Goal: Transaction & Acquisition: Purchase product/service

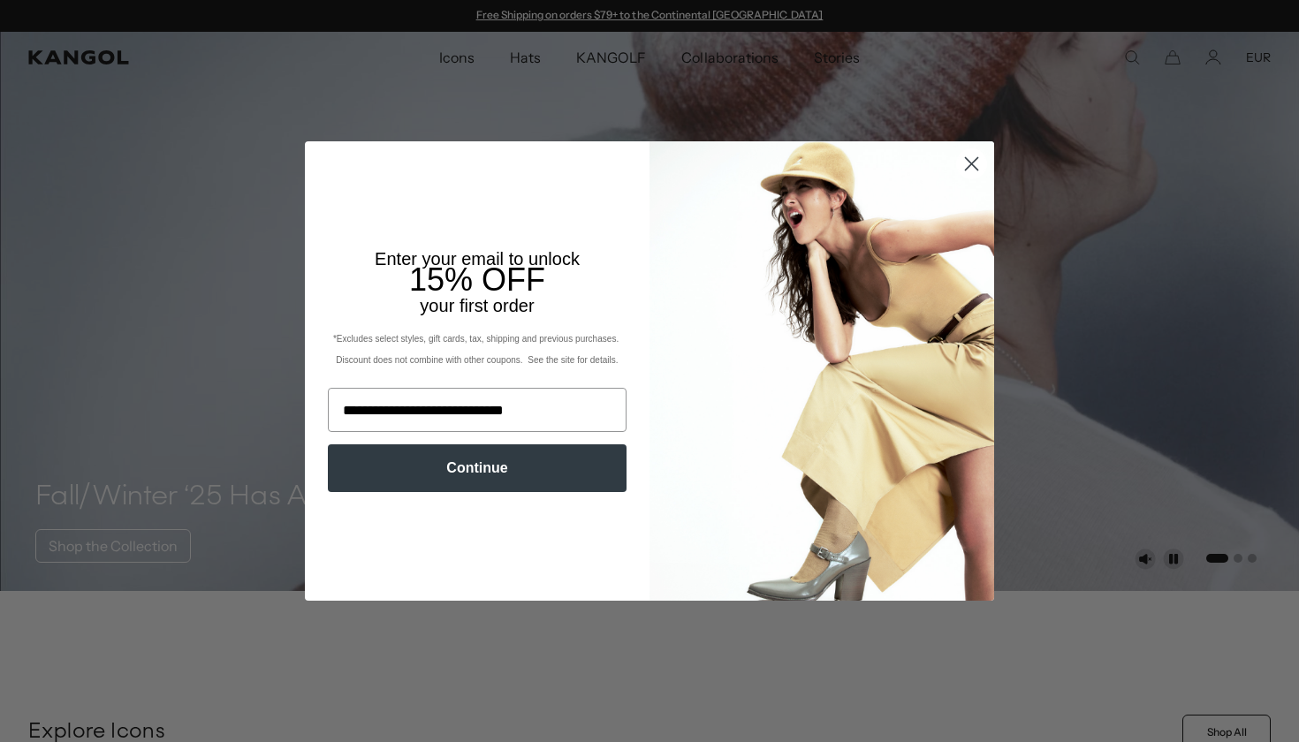
type input "**********"
click at [500, 467] on button "Continue" at bounding box center [477, 468] width 299 height 48
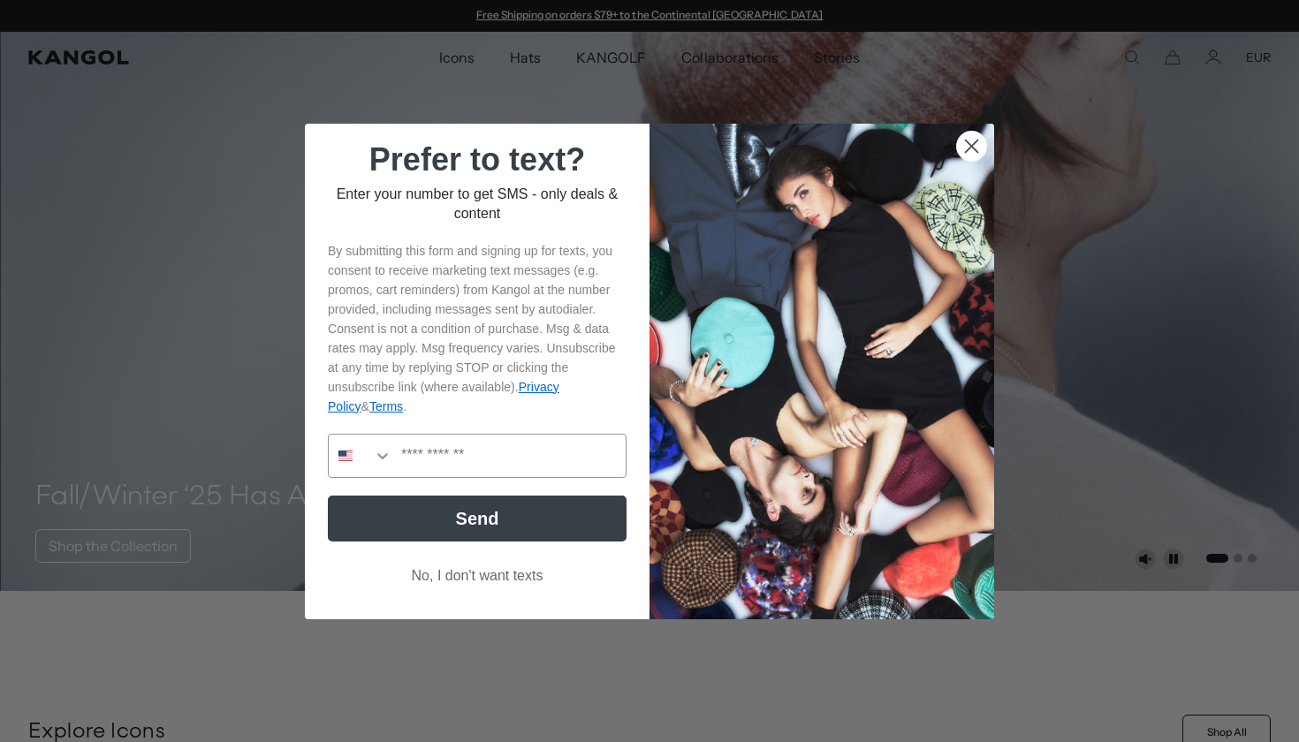
click at [970, 142] on icon "Close dialog" at bounding box center [972, 146] width 12 height 12
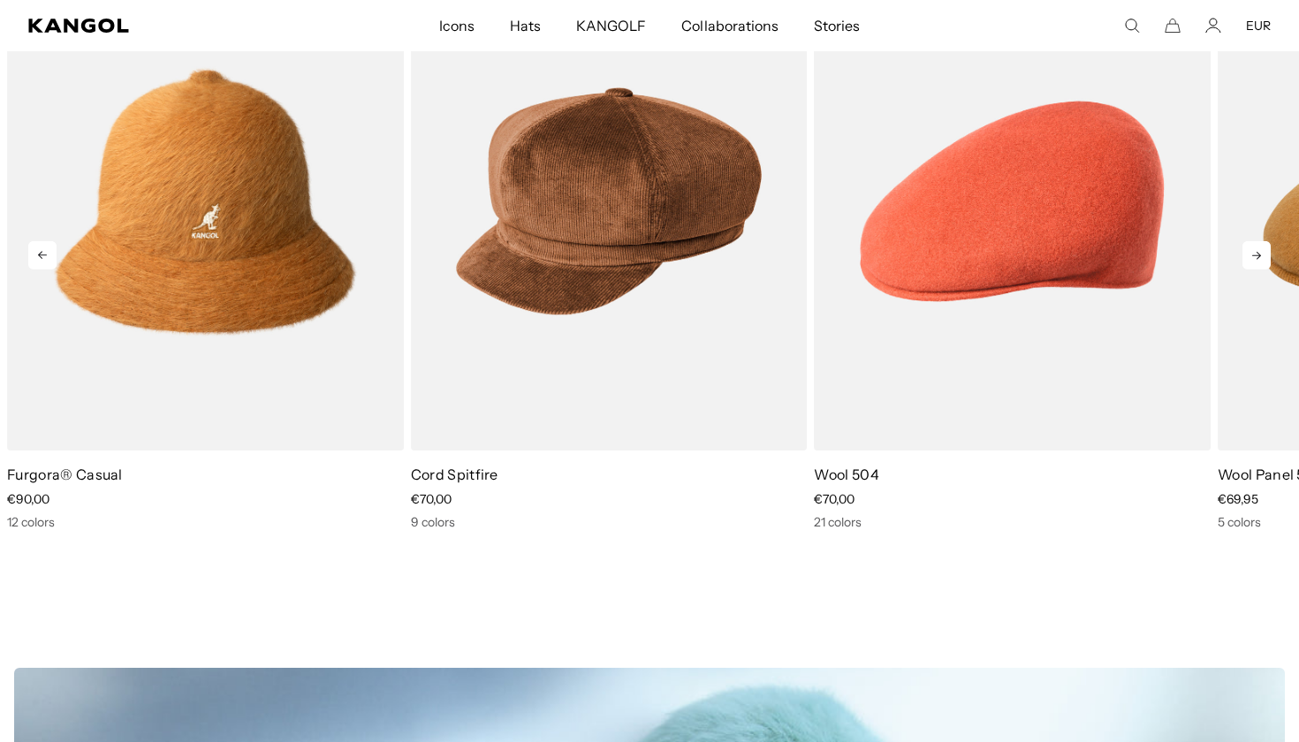
click at [1256, 257] on icon at bounding box center [1256, 256] width 9 height 8
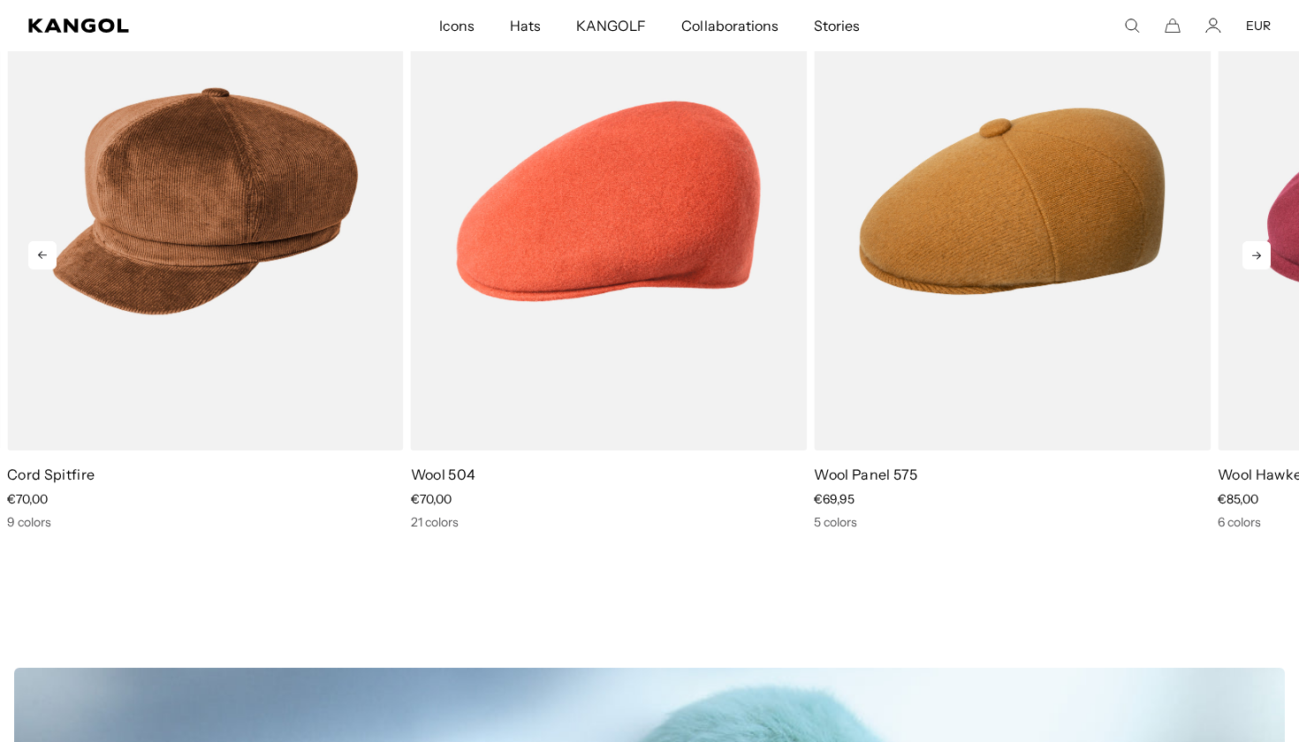
scroll to position [0, 364]
click at [1256, 257] on icon at bounding box center [1256, 256] width 9 height 8
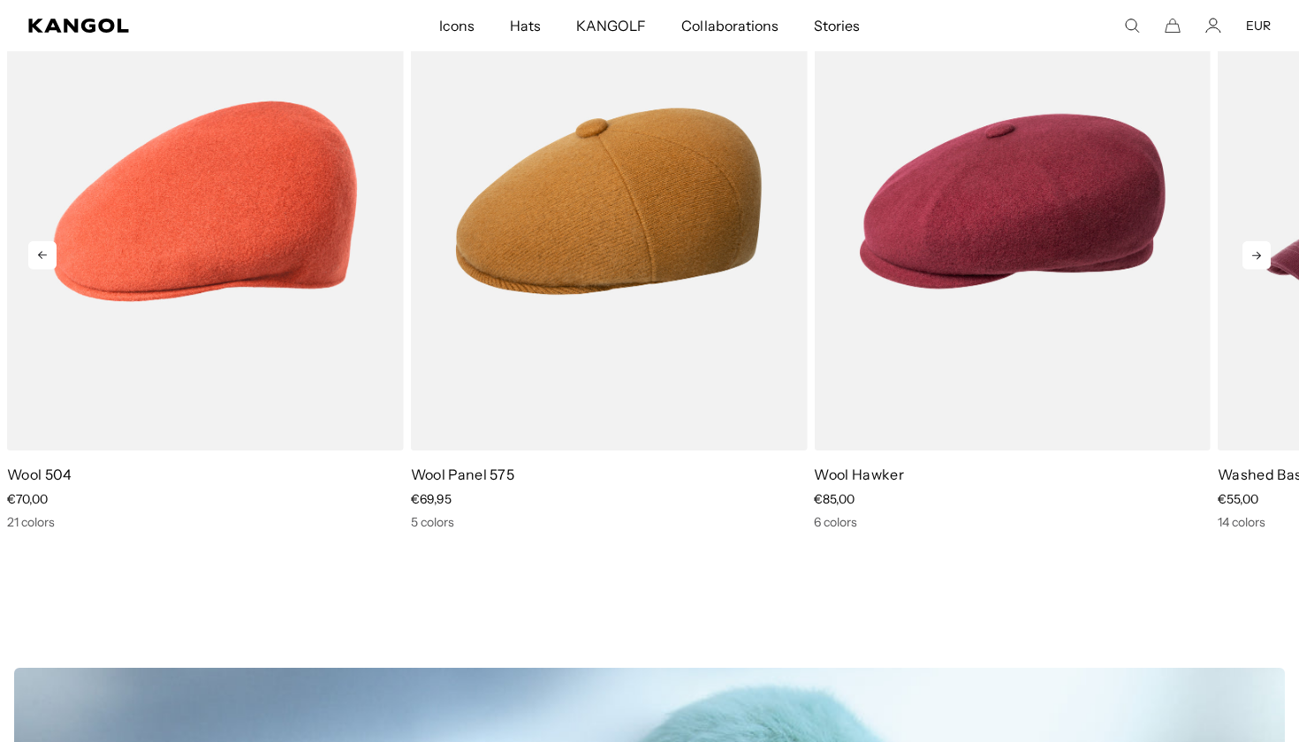
click at [1256, 257] on icon at bounding box center [1256, 256] width 9 height 8
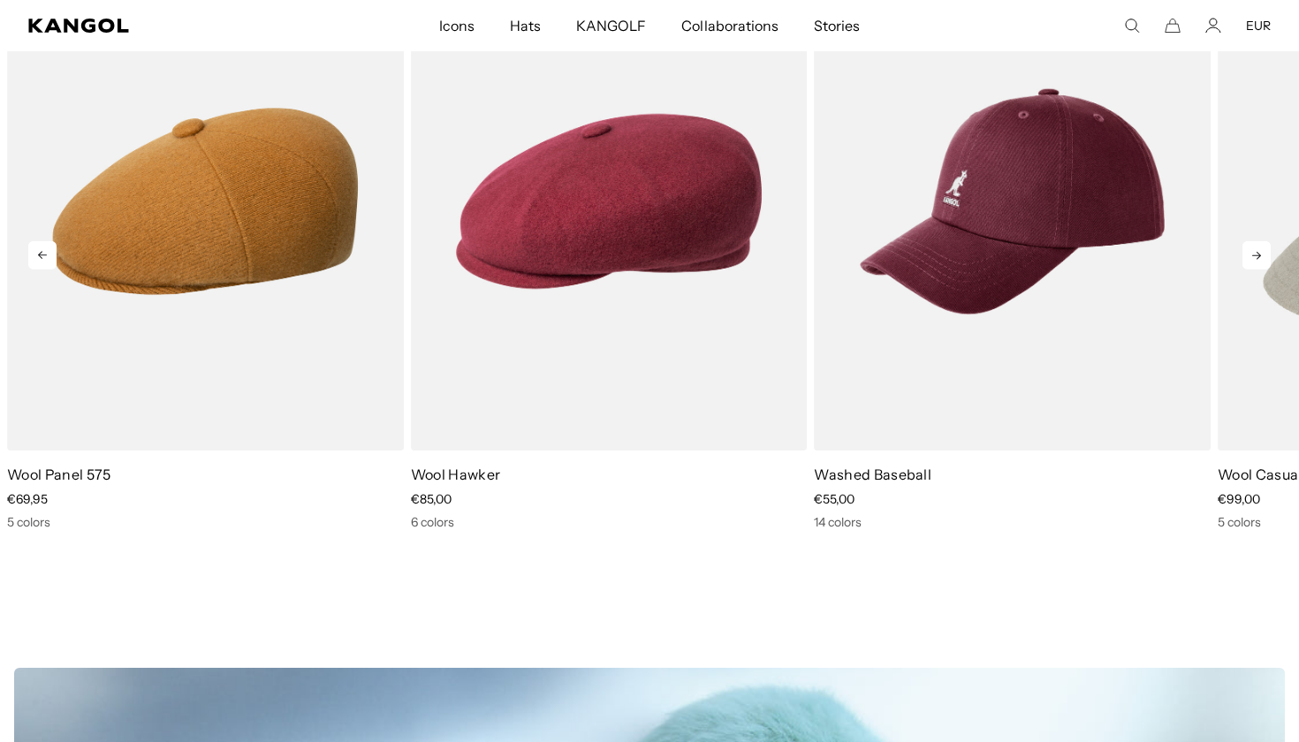
click at [1256, 257] on icon at bounding box center [1256, 256] width 9 height 8
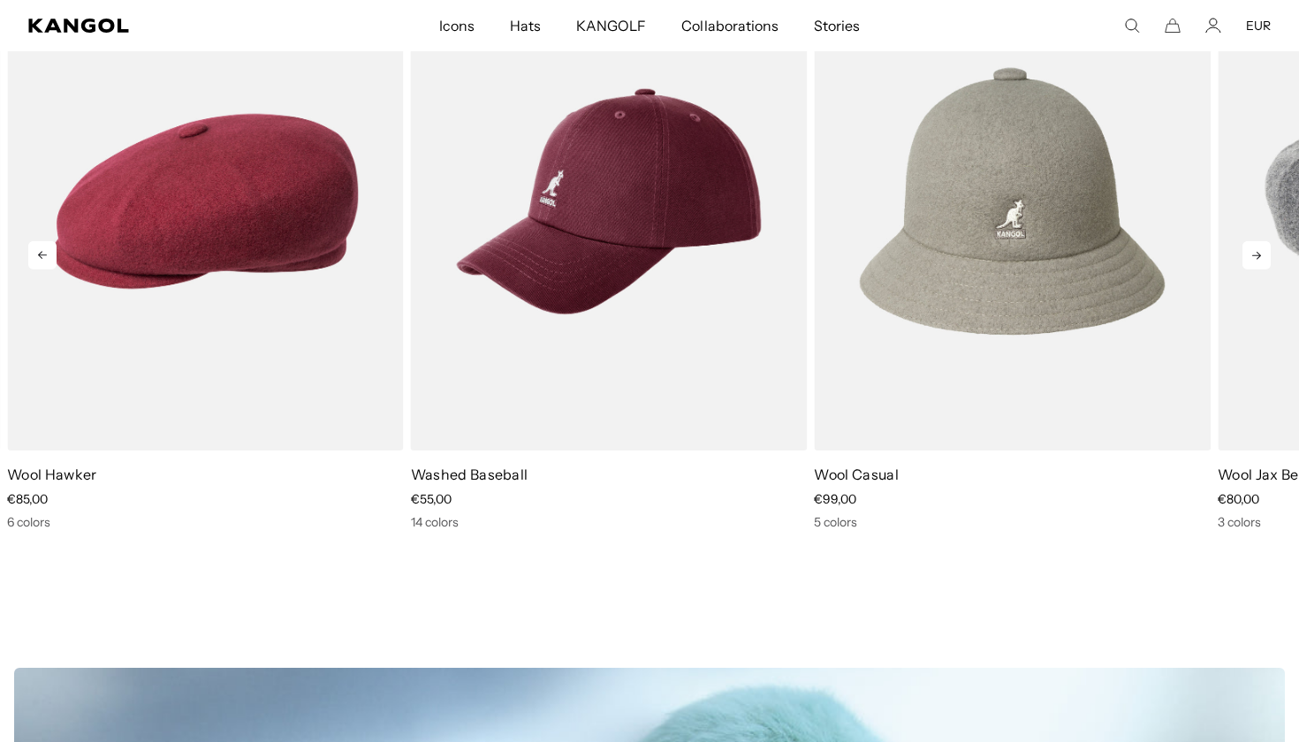
click at [1256, 257] on icon at bounding box center [1256, 256] width 9 height 8
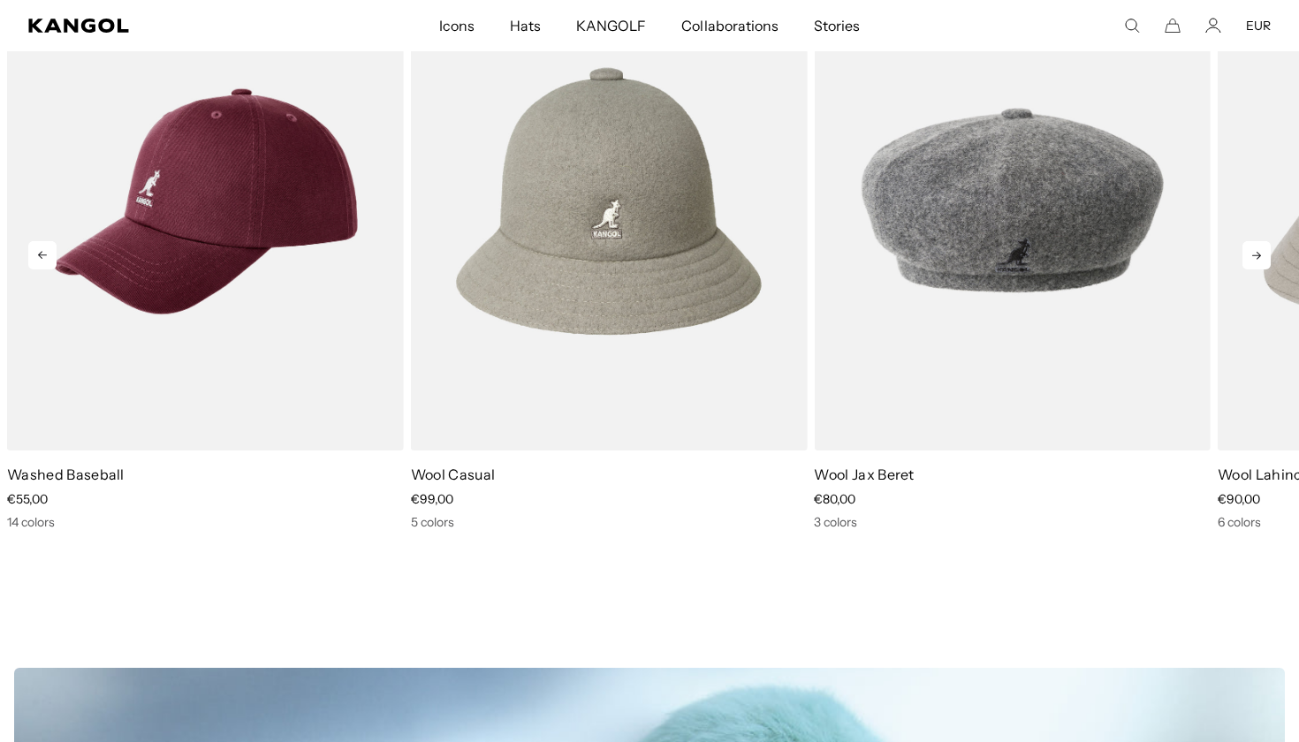
click at [1256, 257] on icon at bounding box center [1256, 256] width 9 height 8
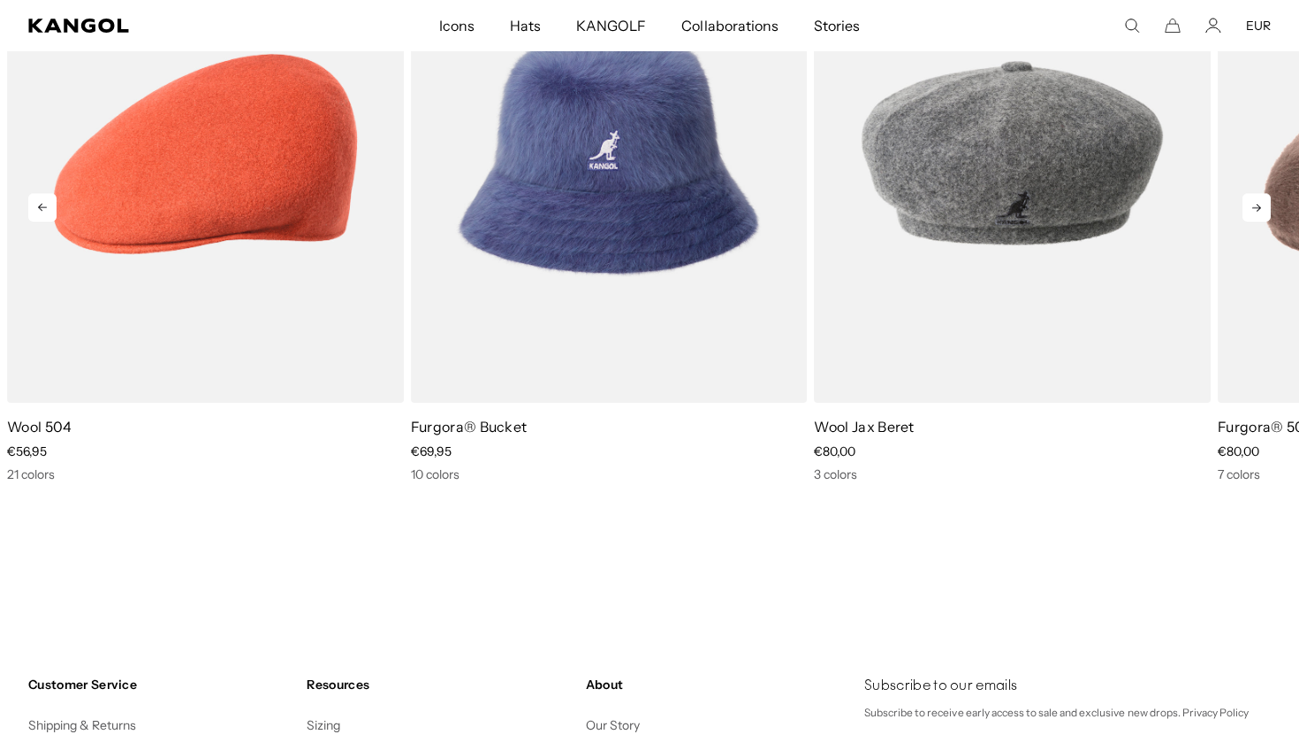
click at [1261, 210] on icon at bounding box center [1256, 207] width 28 height 28
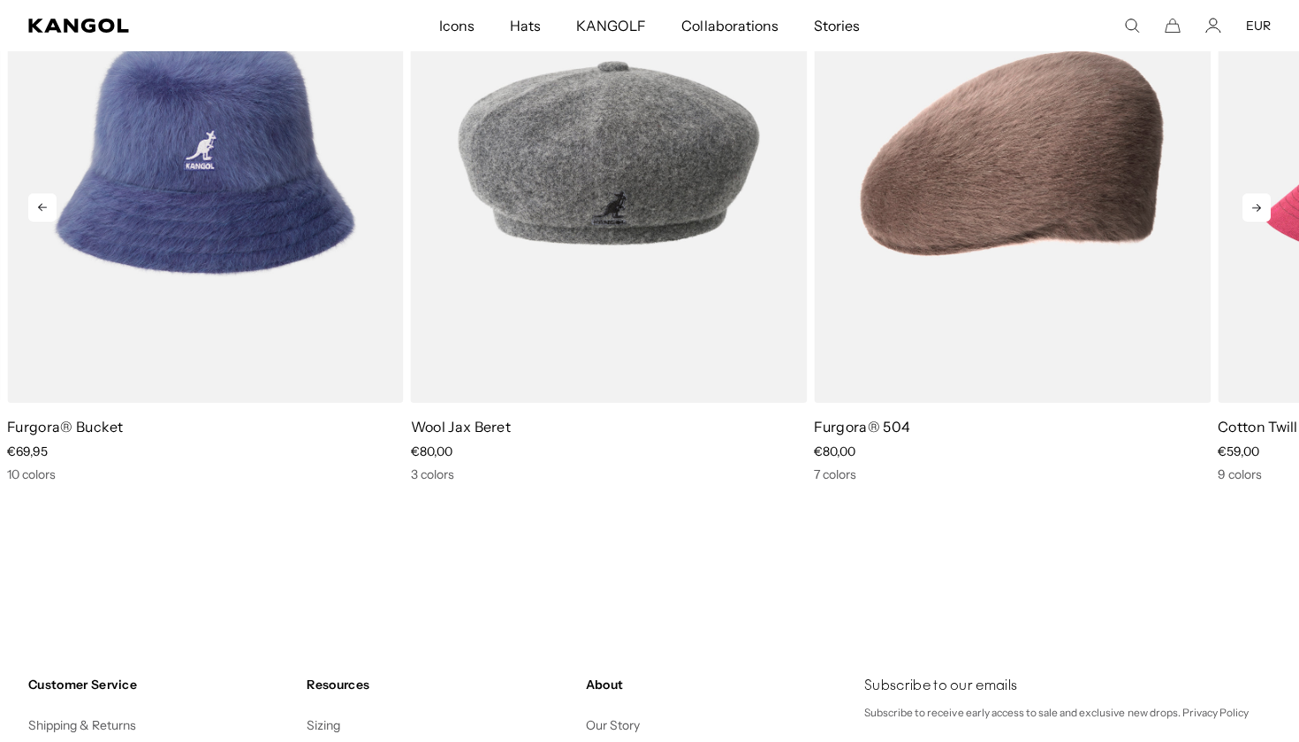
click at [1261, 210] on icon at bounding box center [1256, 207] width 28 height 28
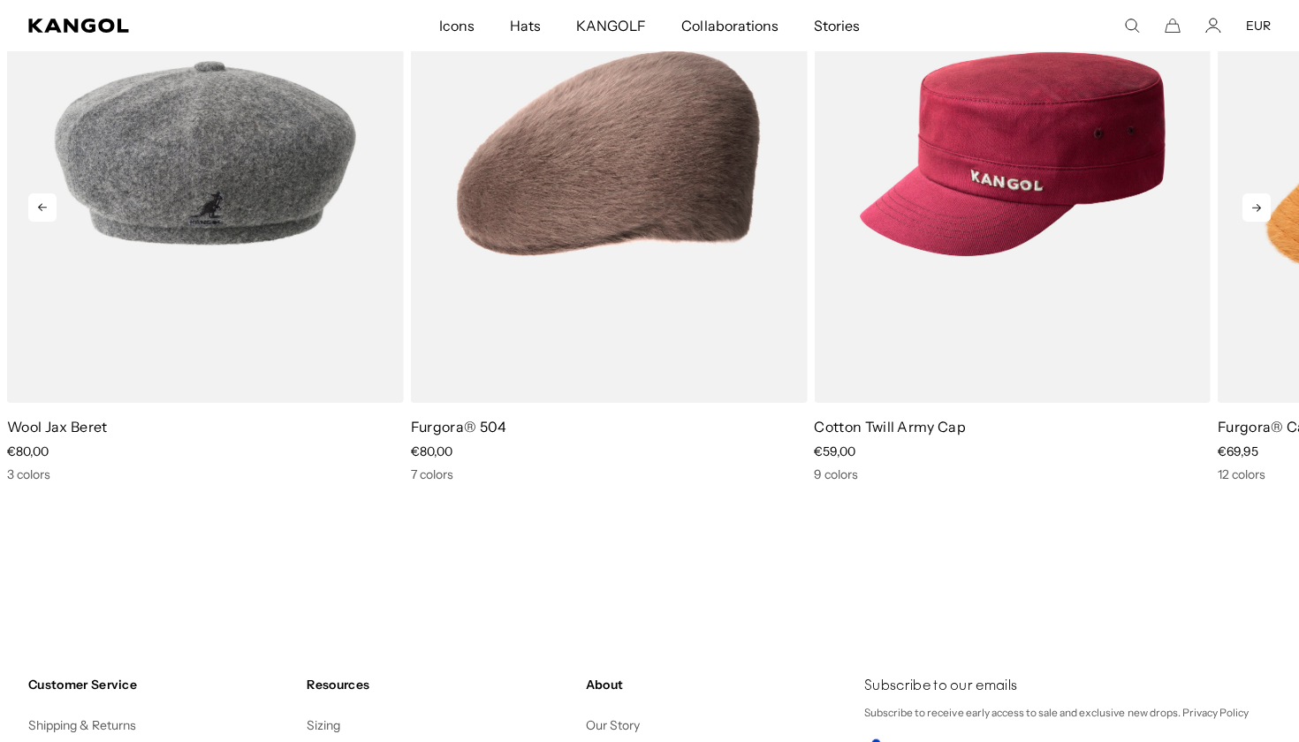
click at [1261, 210] on icon at bounding box center [1256, 207] width 28 height 28
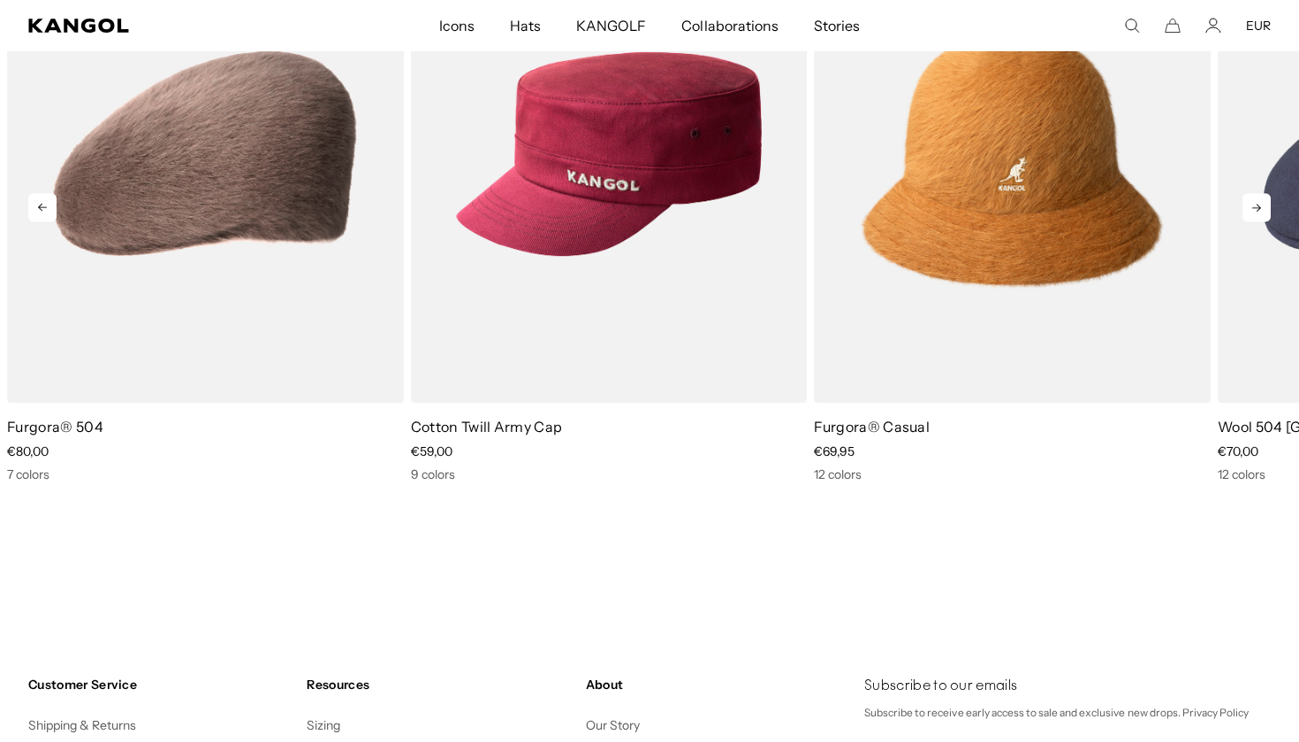
click at [1261, 210] on icon at bounding box center [1256, 207] width 28 height 28
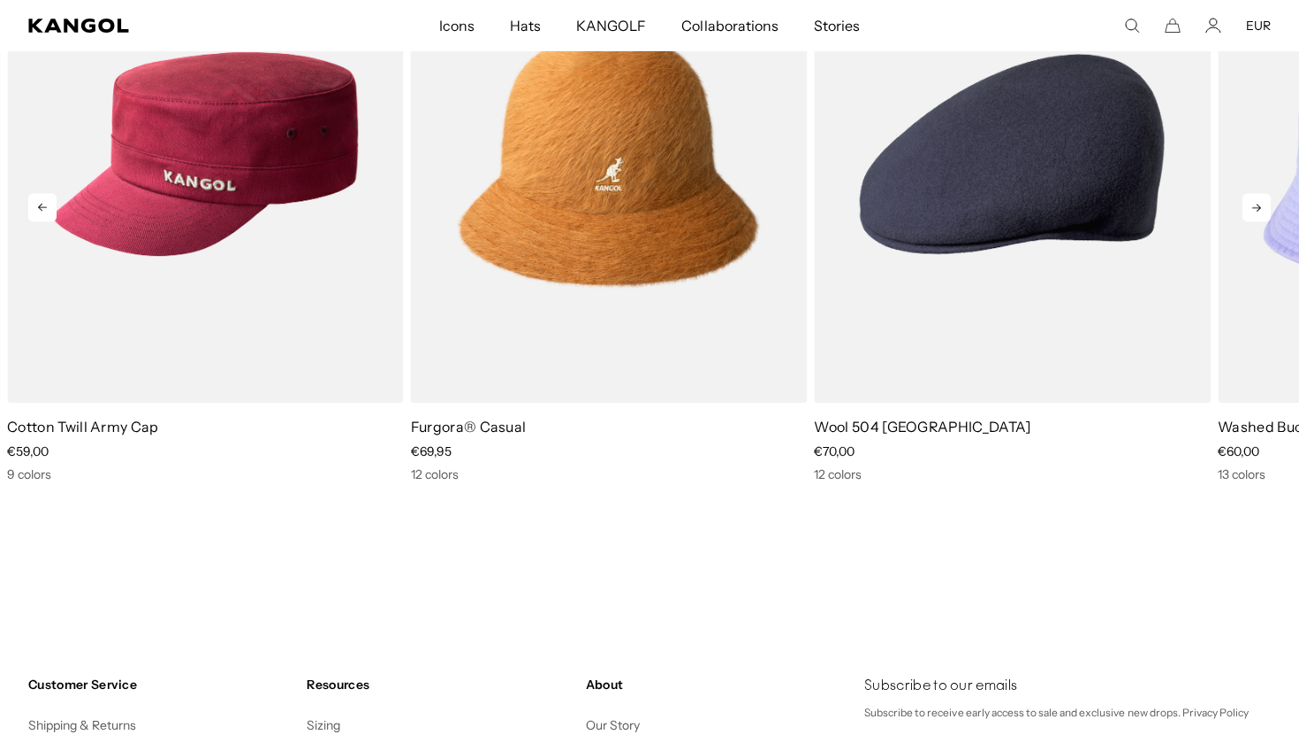
scroll to position [0, 0]
click at [1261, 210] on icon at bounding box center [1256, 207] width 28 height 28
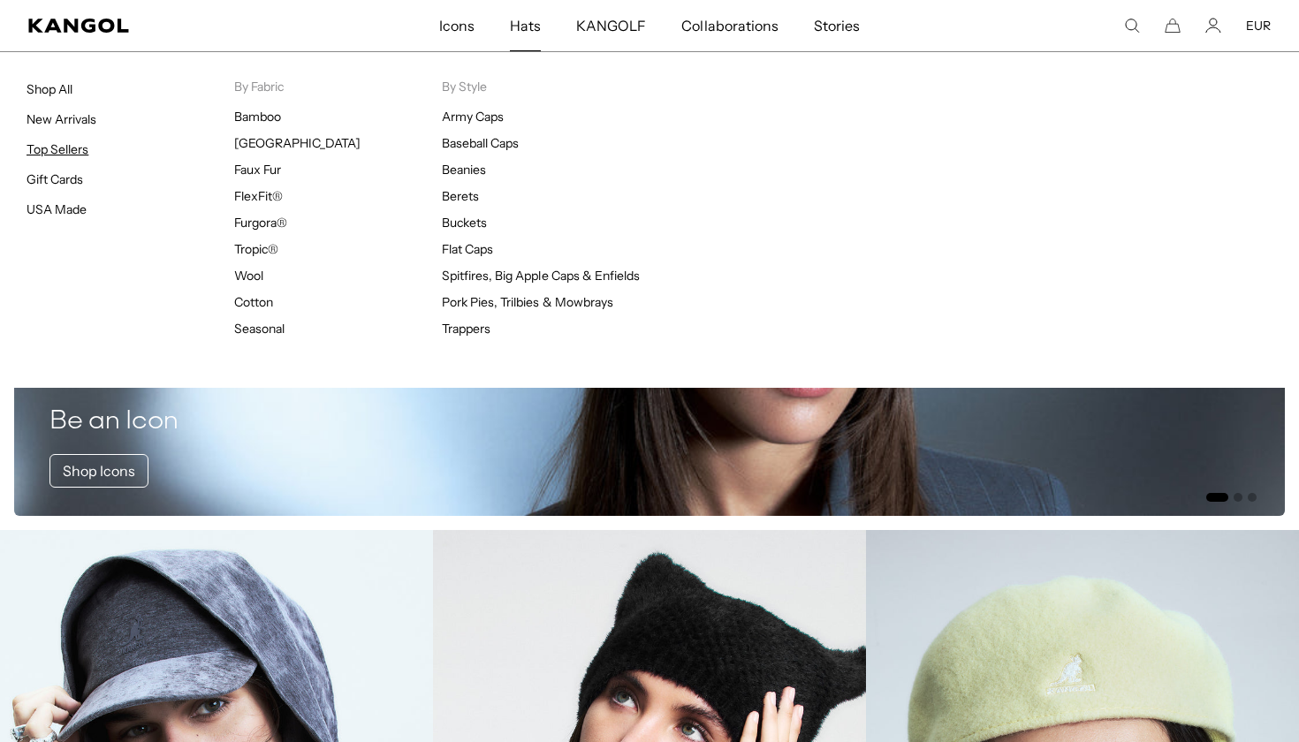
click at [61, 150] on link "Top Sellers" at bounding box center [58, 149] width 62 height 16
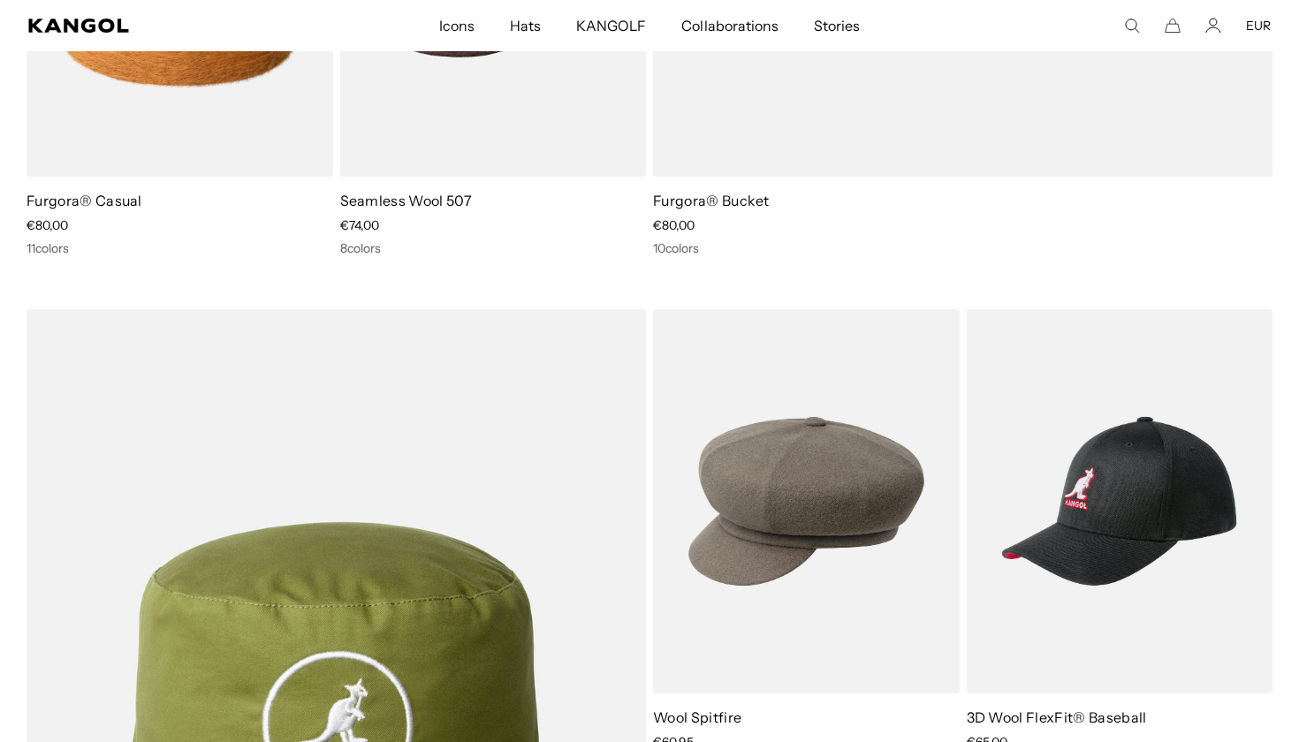
scroll to position [2936, 0]
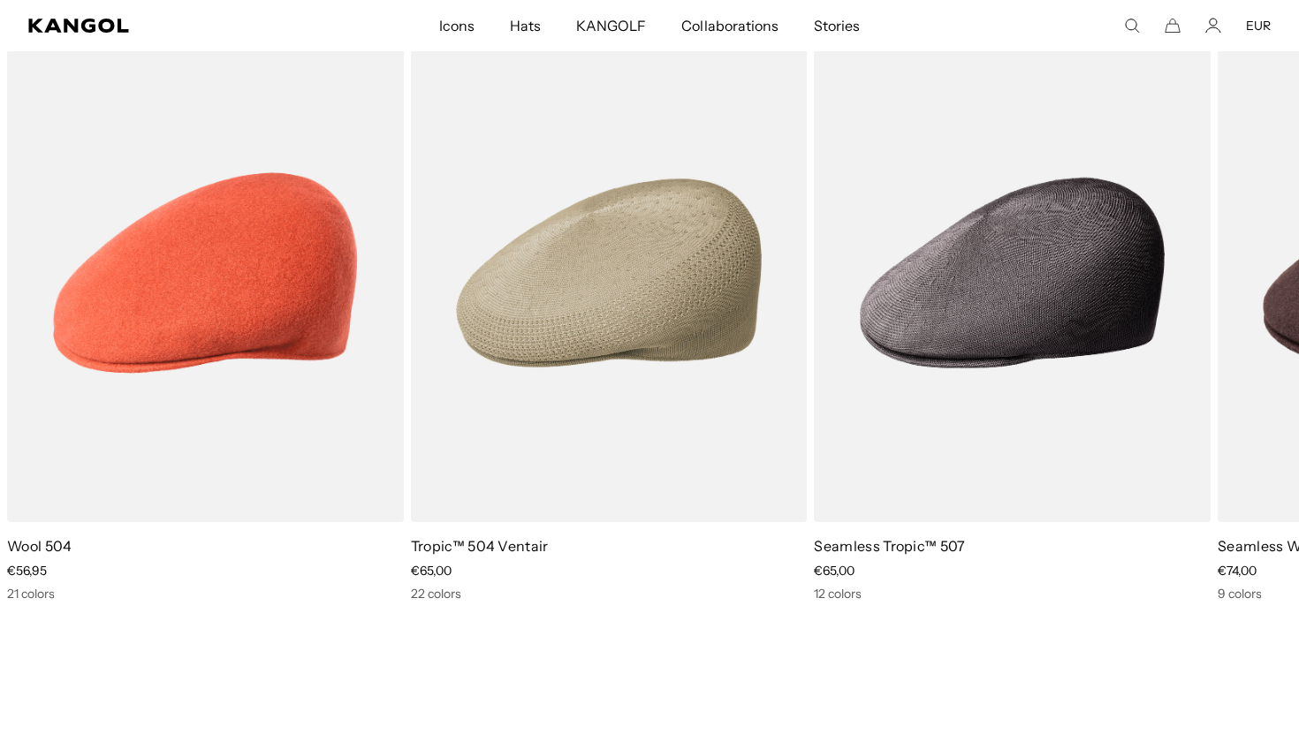
scroll to position [0, 364]
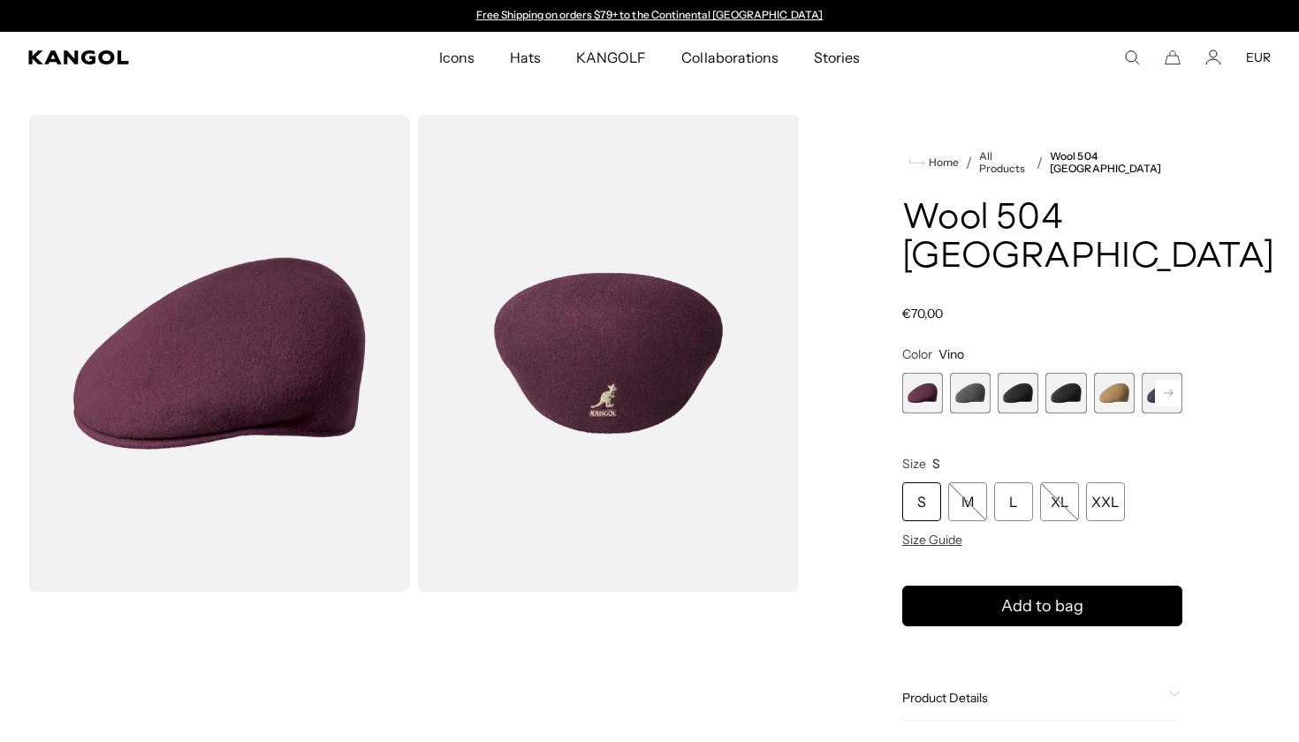
click at [964, 373] on span "2 of 12" at bounding box center [970, 393] width 41 height 41
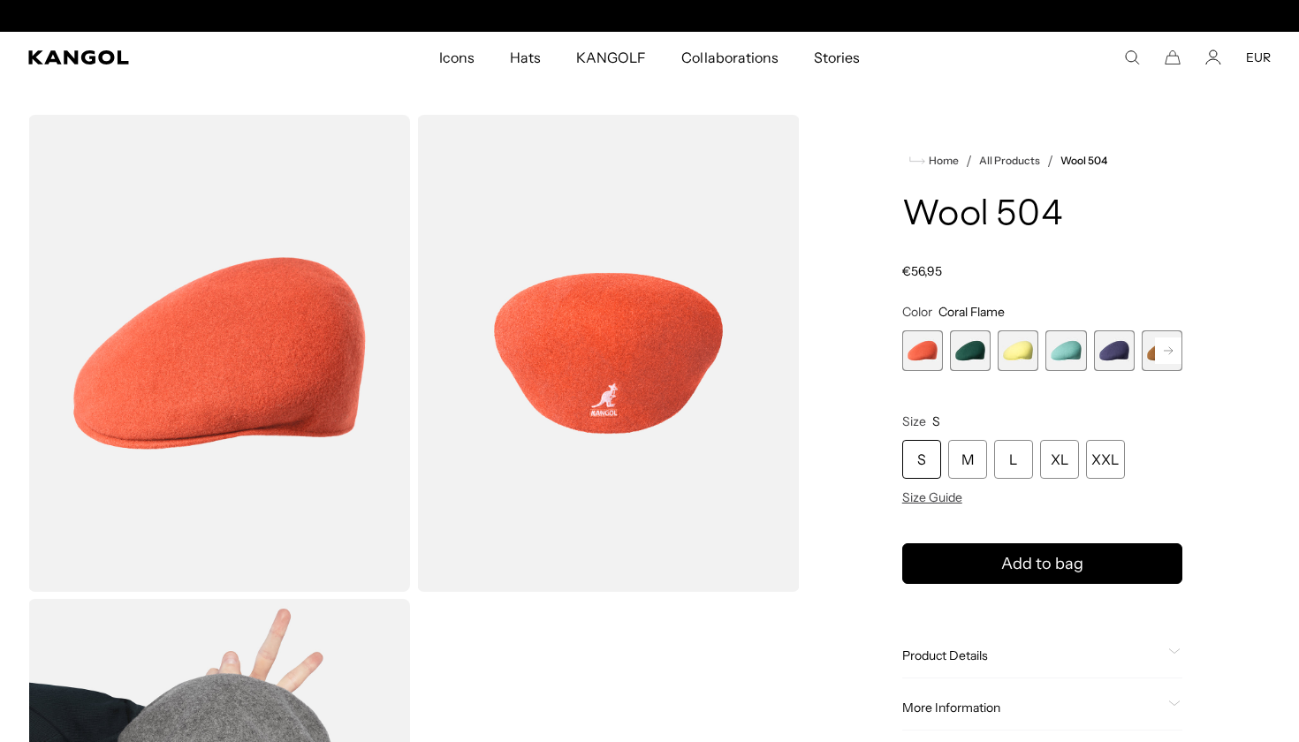
scroll to position [0, 364]
click at [979, 344] on span "2 of 21" at bounding box center [970, 350] width 41 height 41
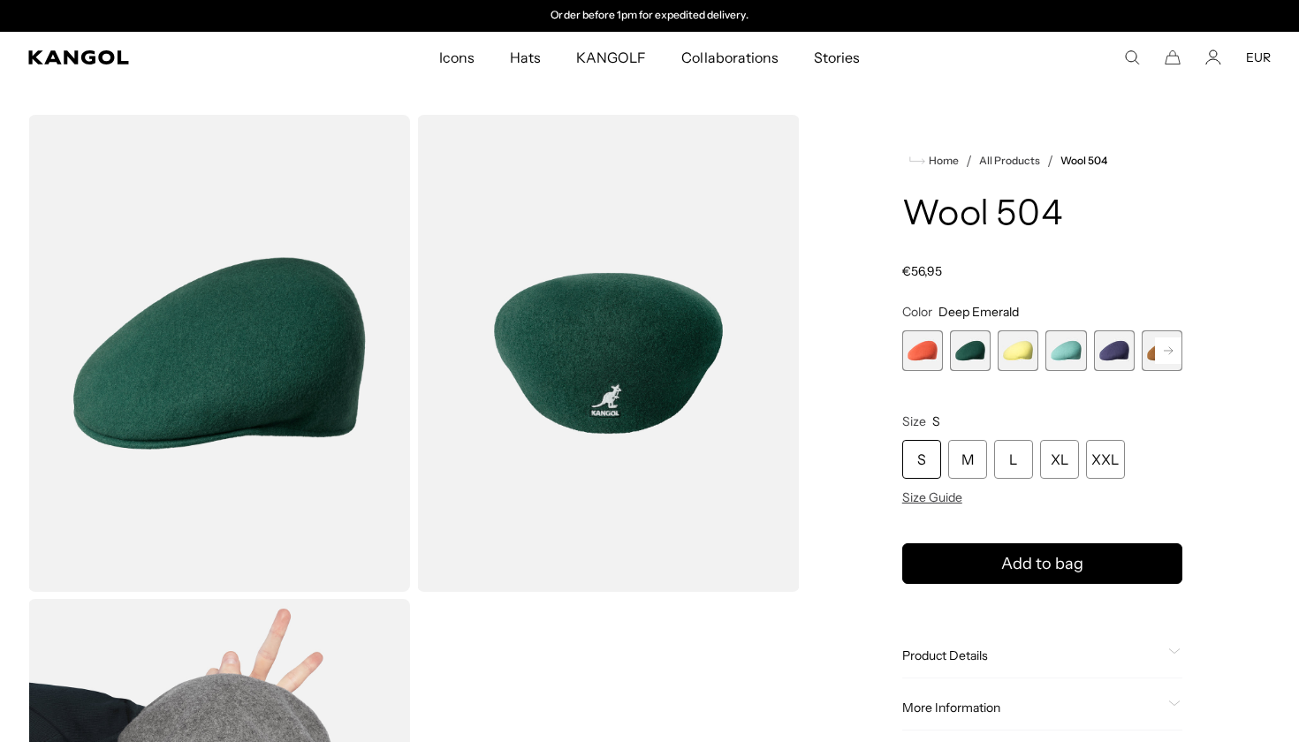
click at [1020, 350] on span "3 of 21" at bounding box center [1017, 350] width 41 height 41
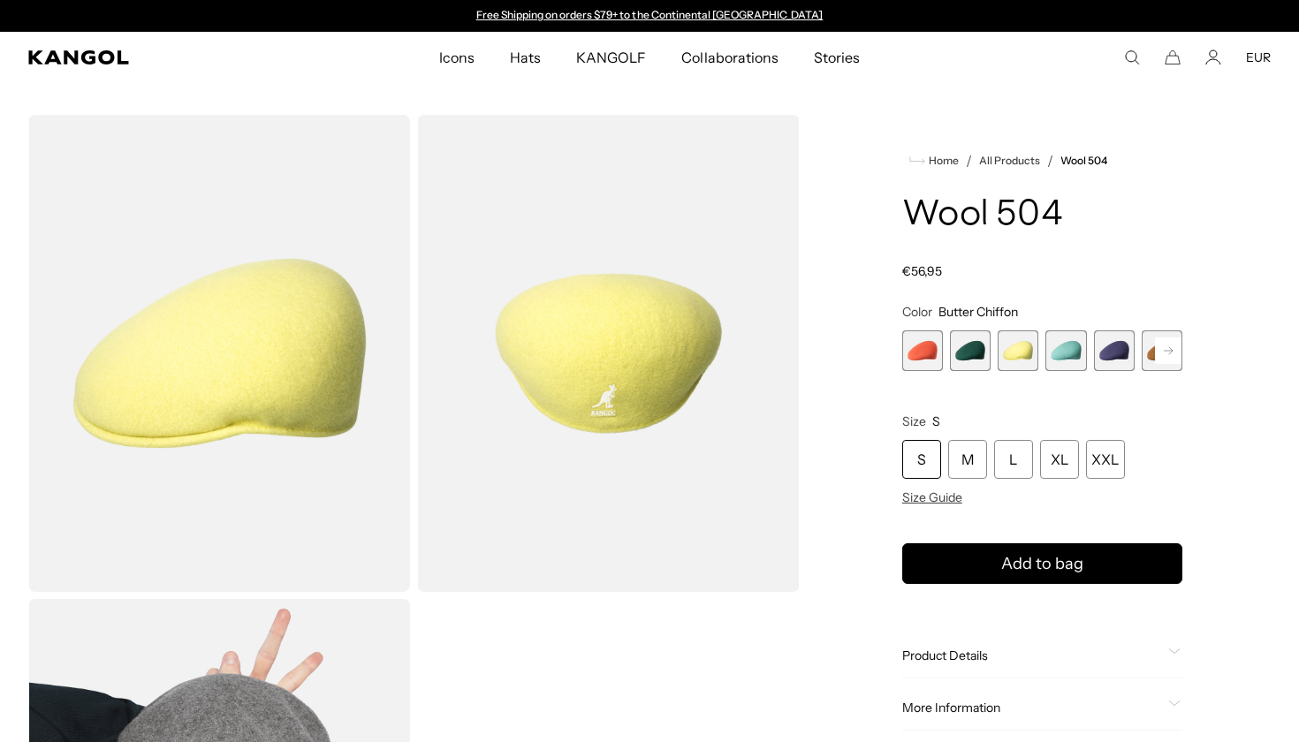
click at [1063, 353] on span "4 of 21" at bounding box center [1065, 350] width 41 height 41
click at [1110, 354] on span "5 of 21" at bounding box center [1114, 350] width 41 height 41
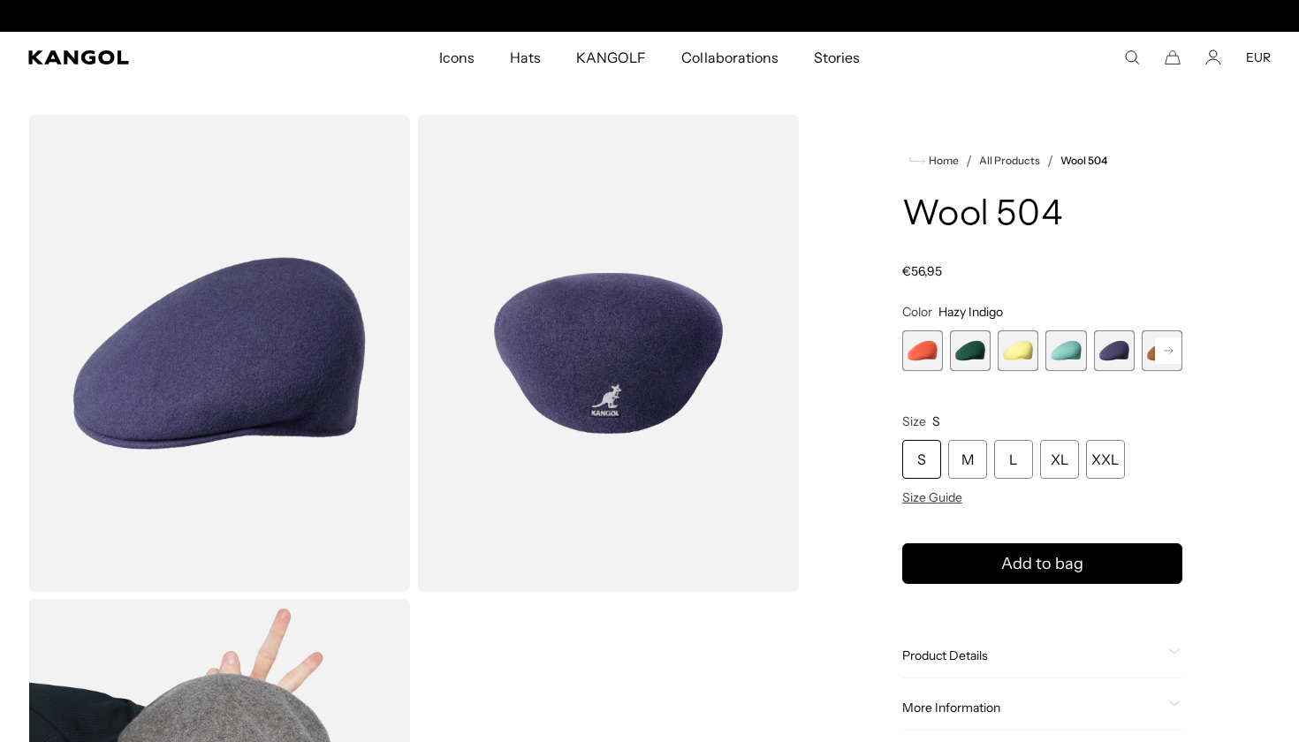
scroll to position [0, 364]
click at [1168, 360] on rect at bounding box center [1168, 350] width 27 height 27
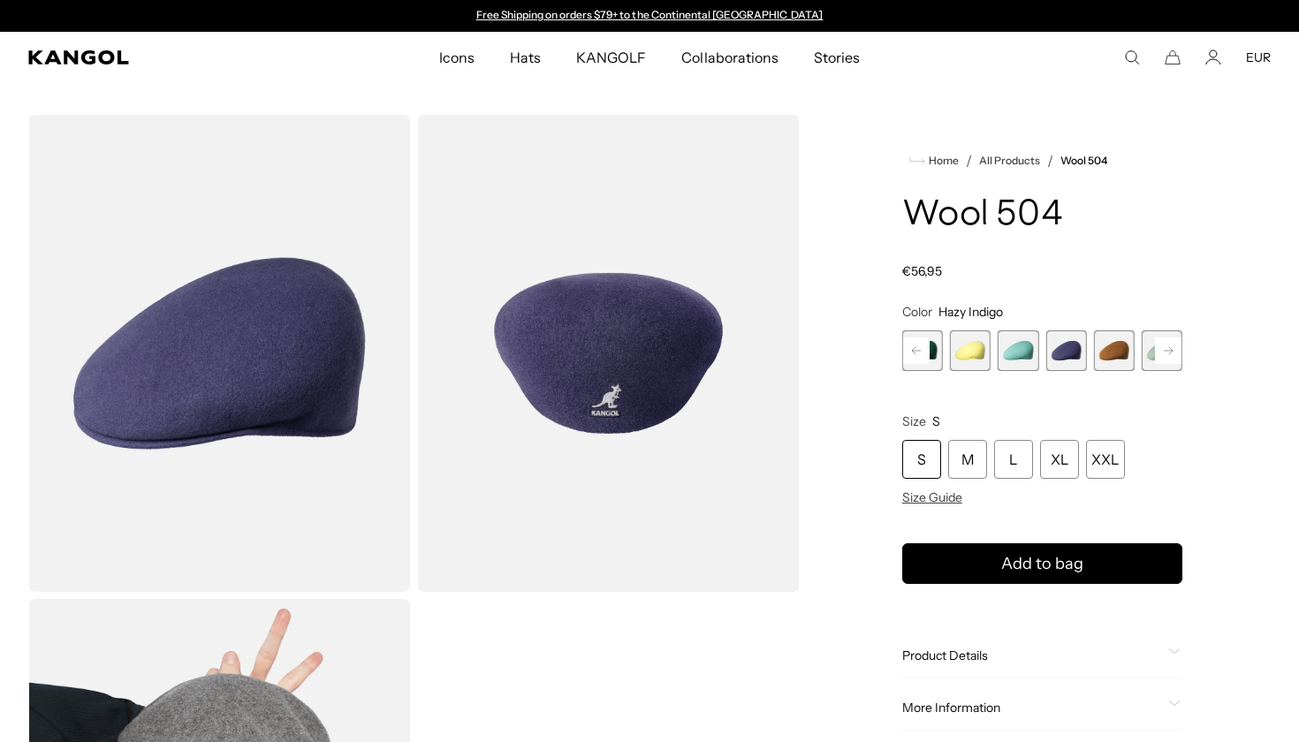
click at [1115, 353] on span "6 of 21" at bounding box center [1114, 350] width 41 height 41
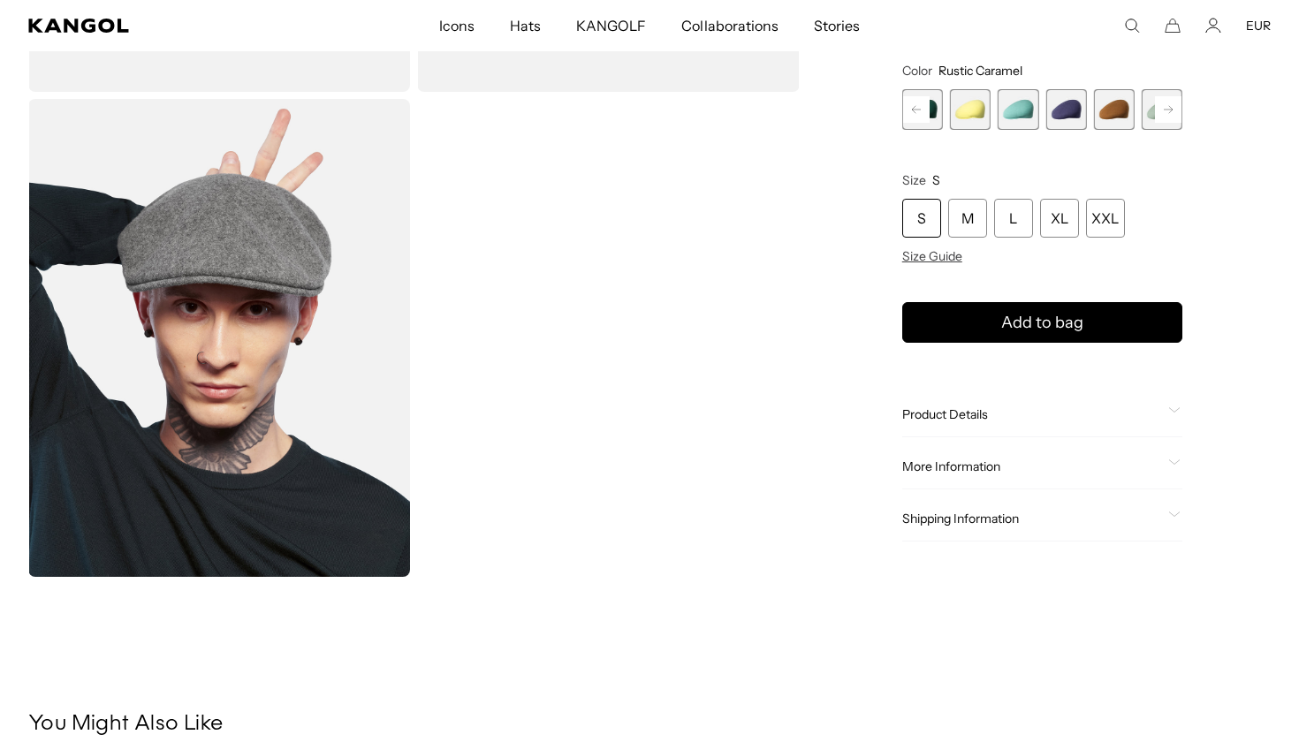
scroll to position [708, 0]
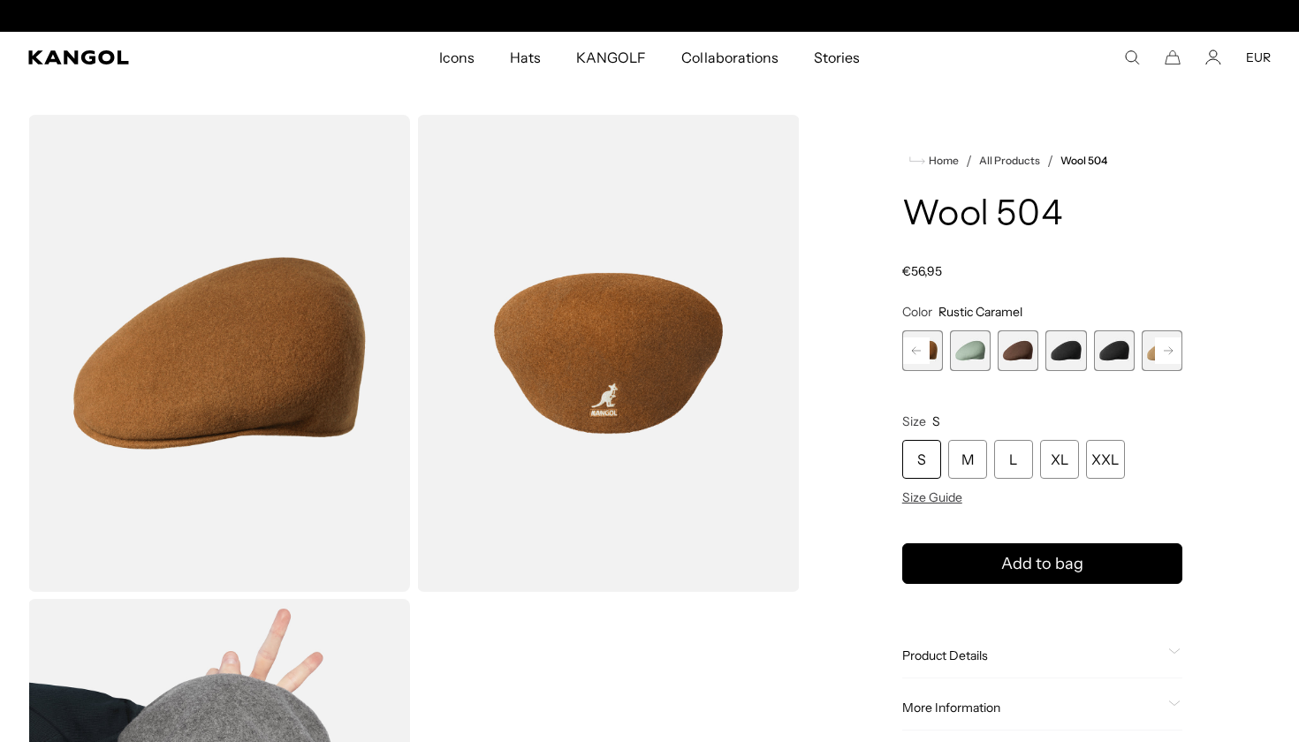
scroll to position [0, 364]
click at [913, 355] on rect at bounding box center [916, 350] width 27 height 27
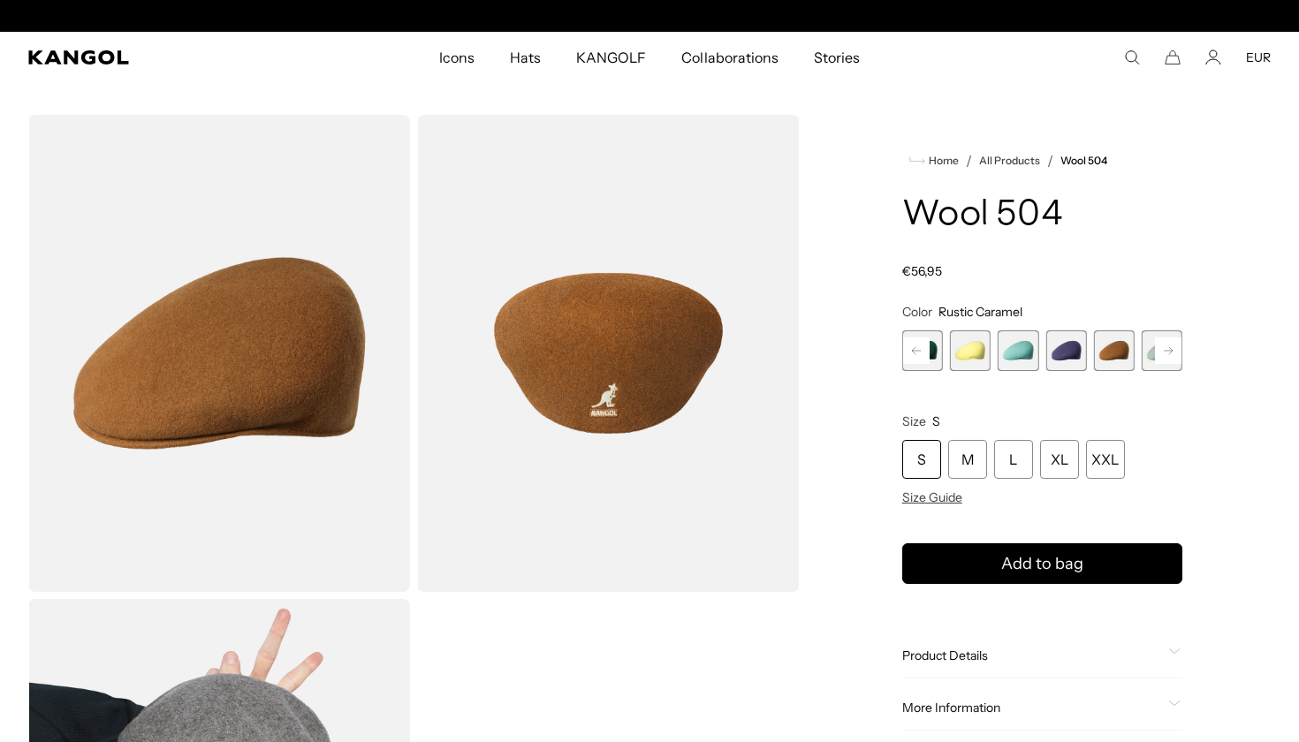
scroll to position [0, 0]
click at [1058, 352] on span "5 of 21" at bounding box center [1065, 350] width 41 height 41
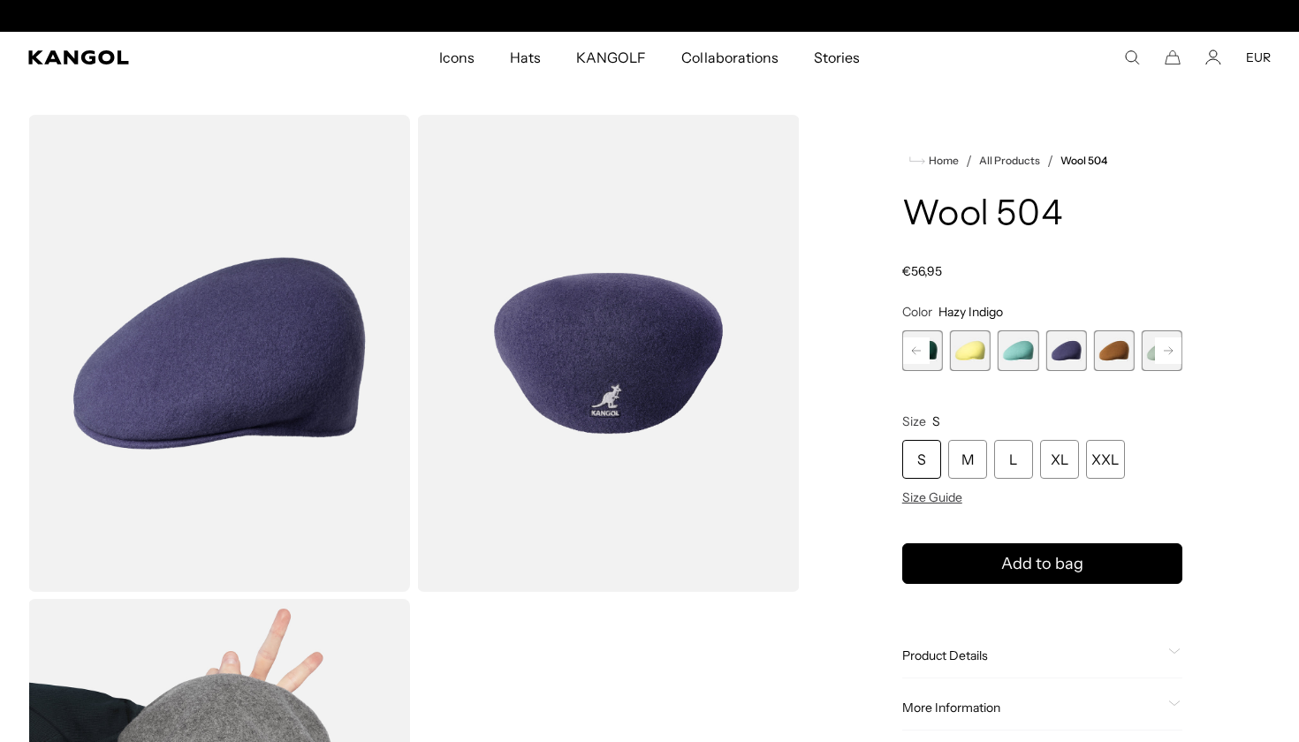
scroll to position [0, 364]
click at [1166, 349] on rect at bounding box center [1168, 350] width 27 height 27
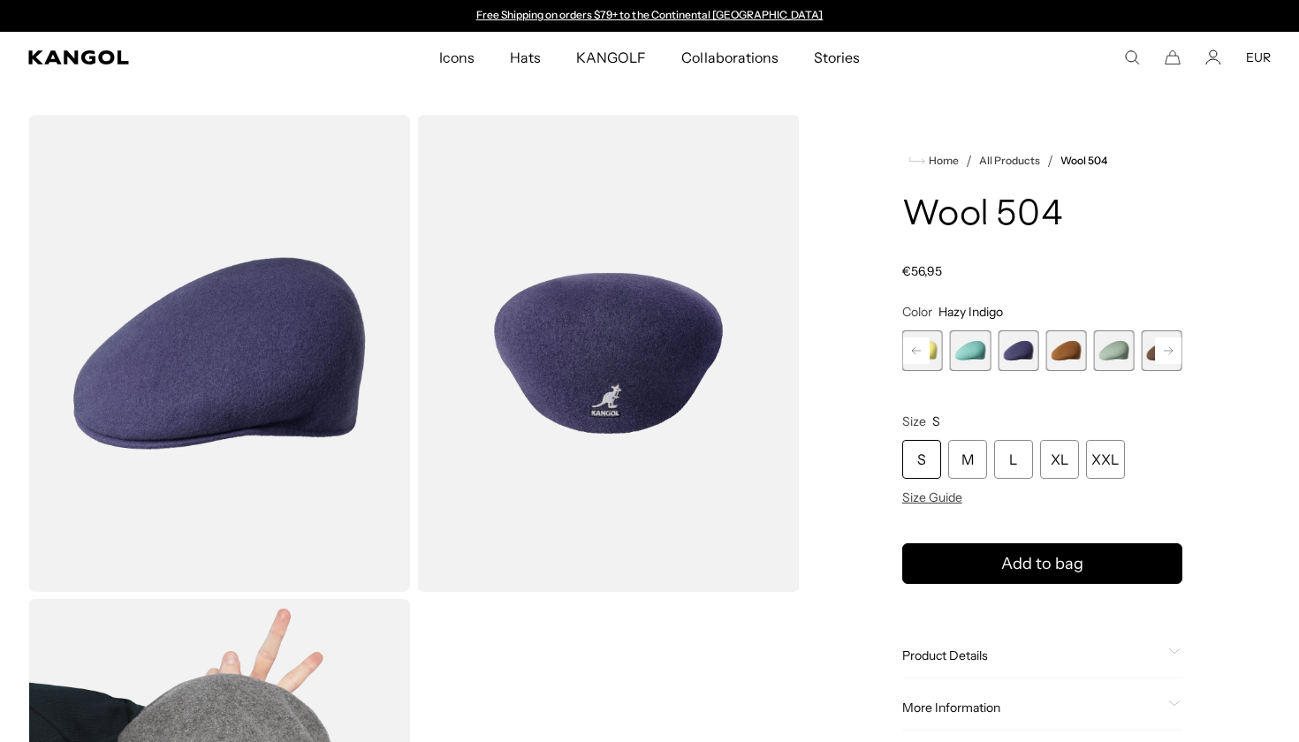
click at [1103, 352] on span "7 of 21" at bounding box center [1114, 350] width 41 height 41
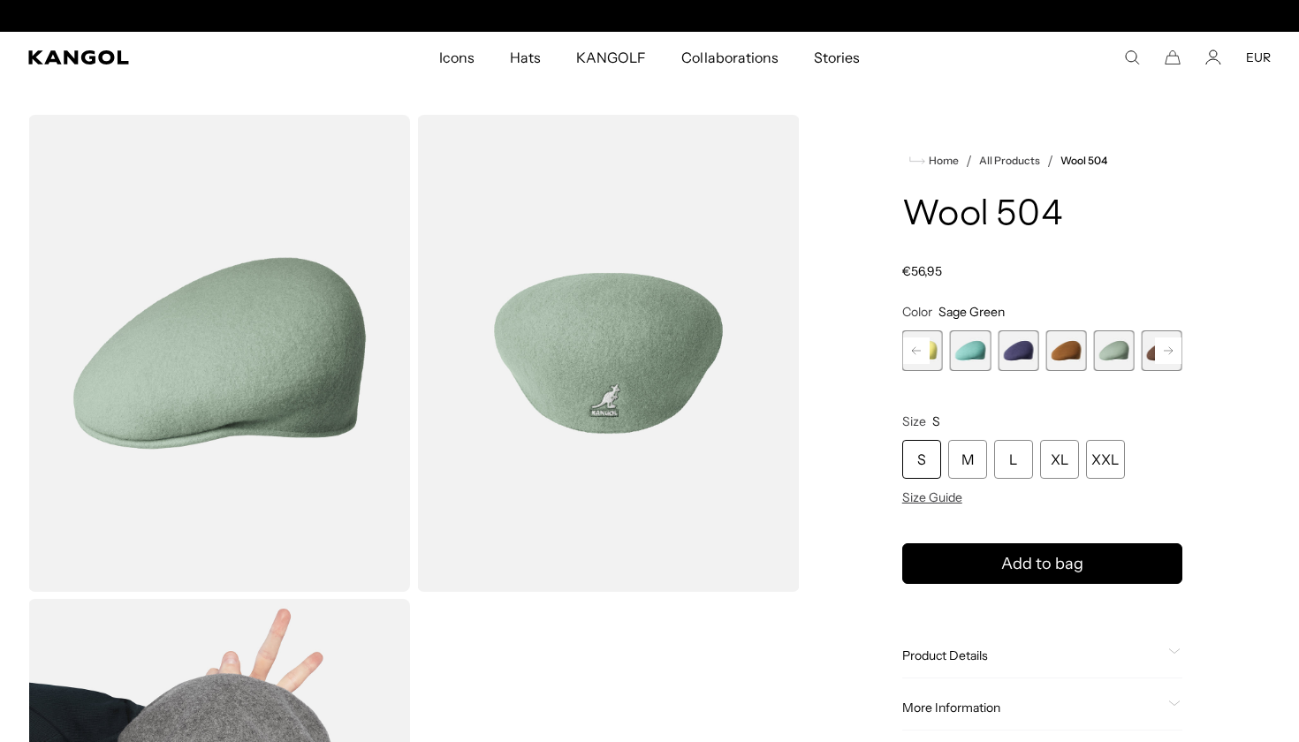
click at [1169, 350] on rect at bounding box center [1168, 350] width 27 height 27
click at [1114, 349] on span "8 of 21" at bounding box center [1114, 350] width 41 height 41
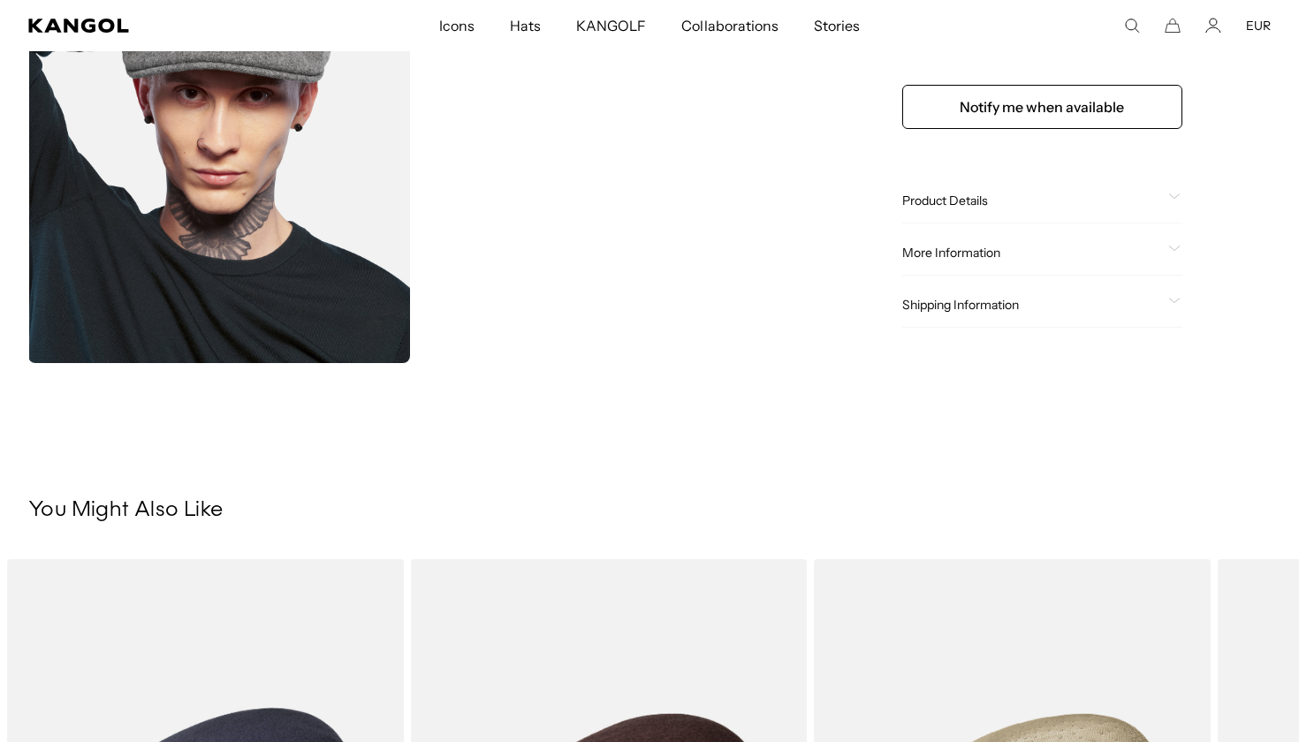
scroll to position [770, 0]
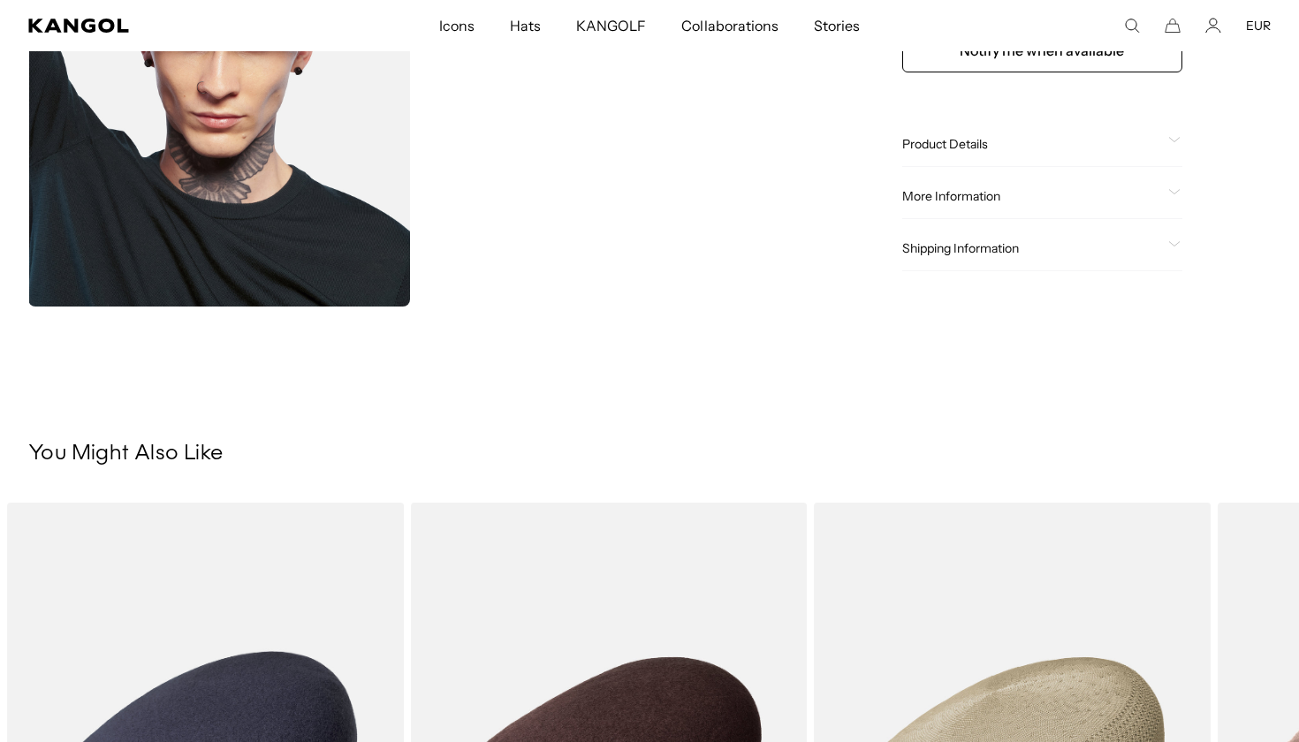
click at [999, 148] on span "Product Details" at bounding box center [1031, 144] width 259 height 16
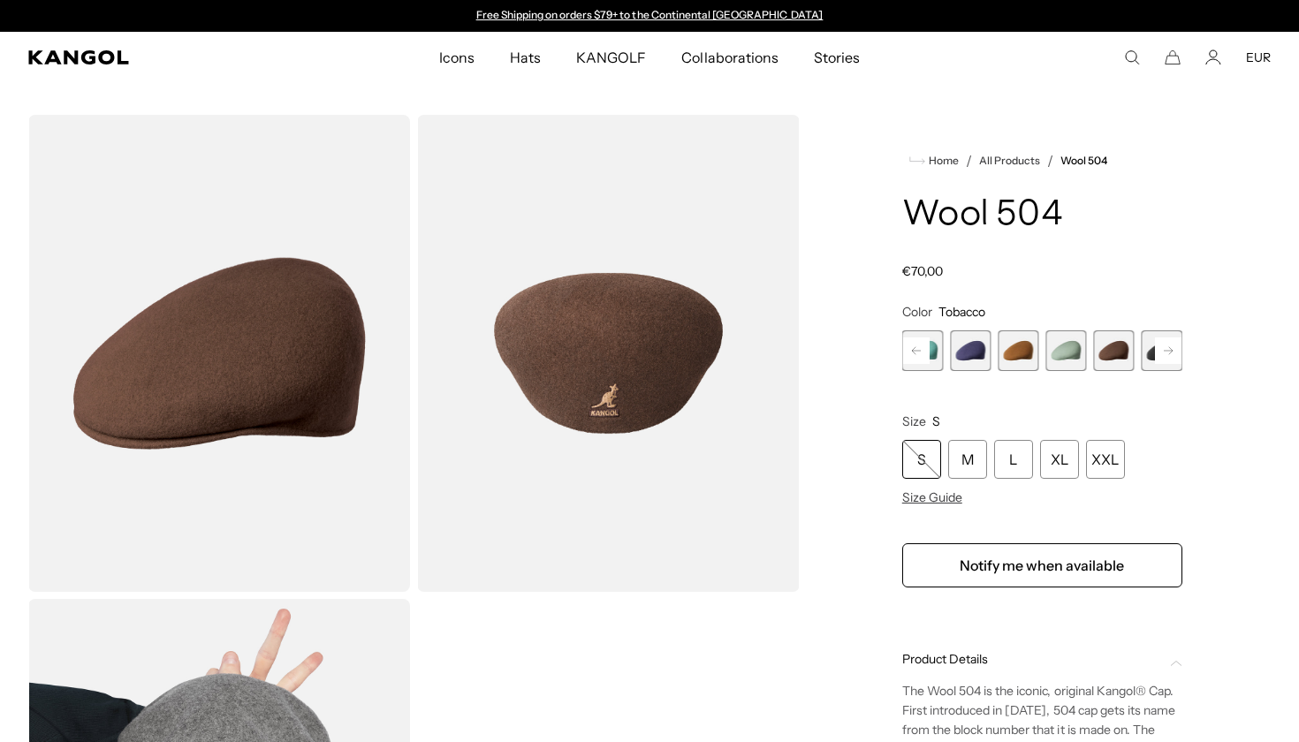
scroll to position [0, 0]
click at [1023, 455] on div "L" at bounding box center [1013, 459] width 39 height 39
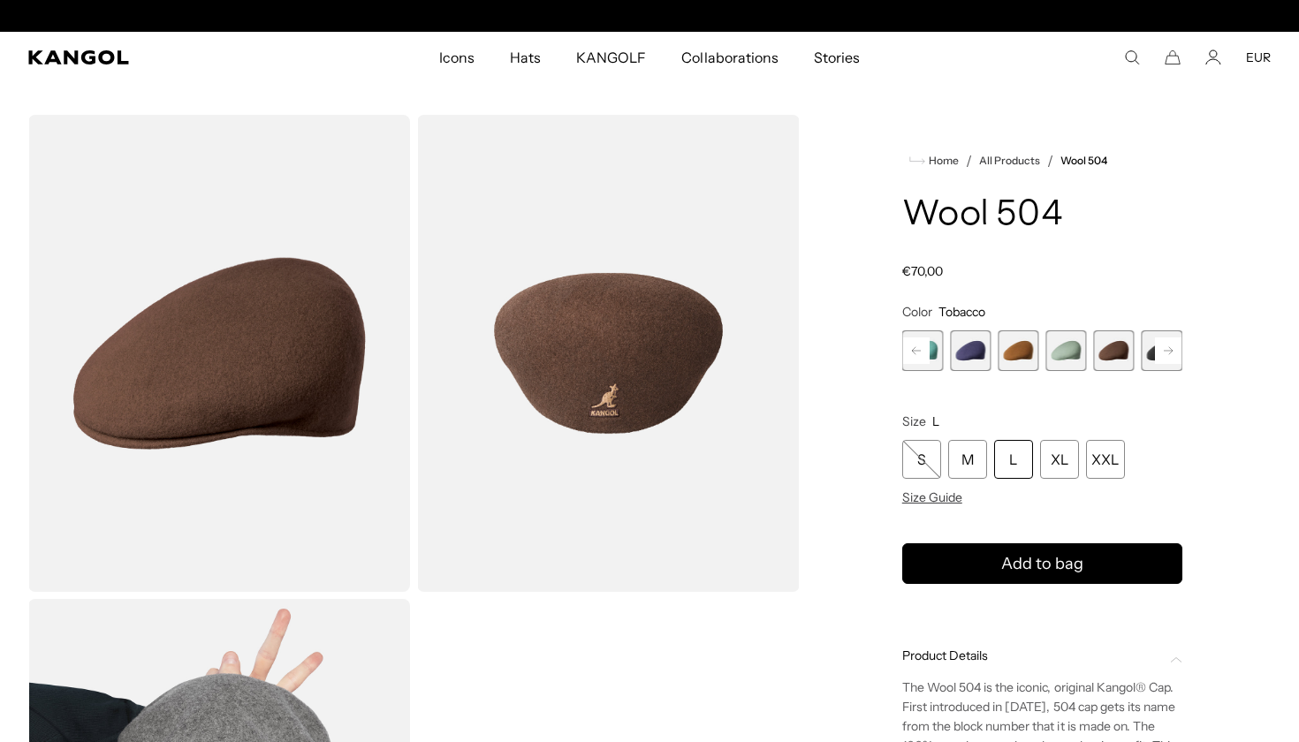
scroll to position [0, 364]
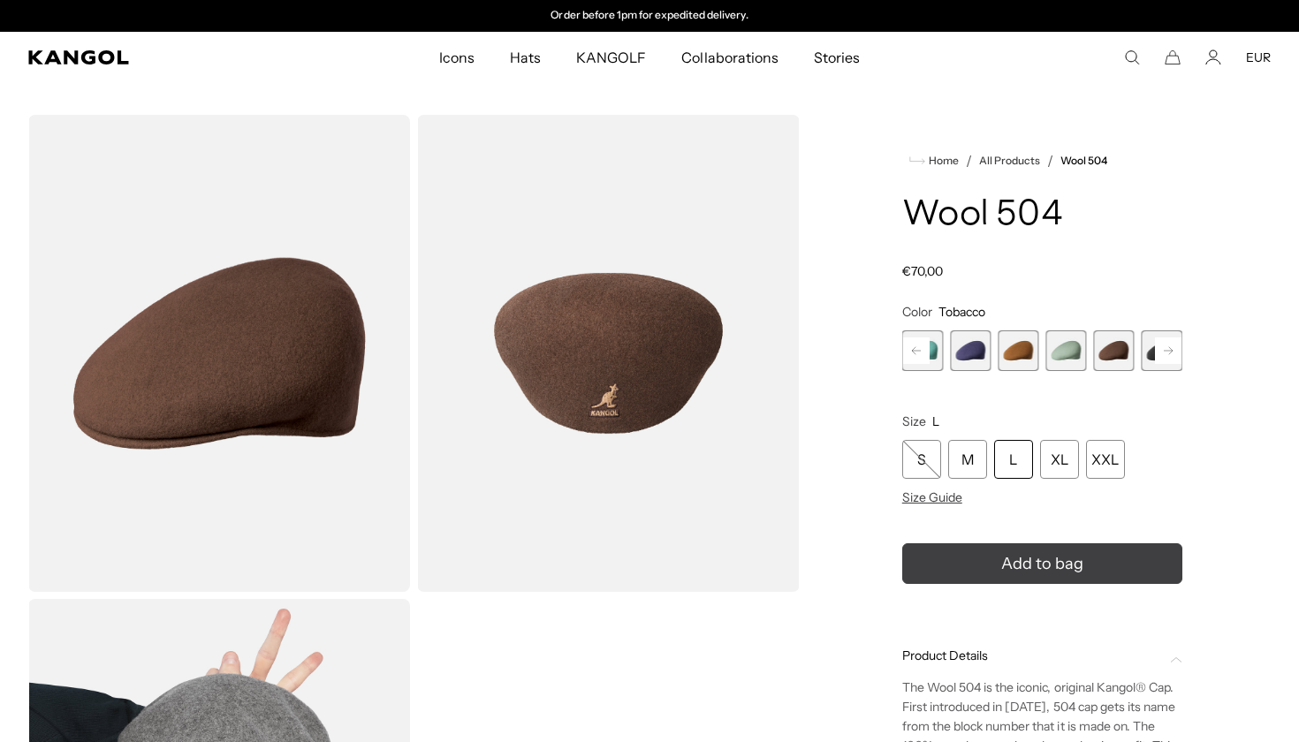
click at [1062, 559] on span "Add to bag" at bounding box center [1042, 564] width 82 height 24
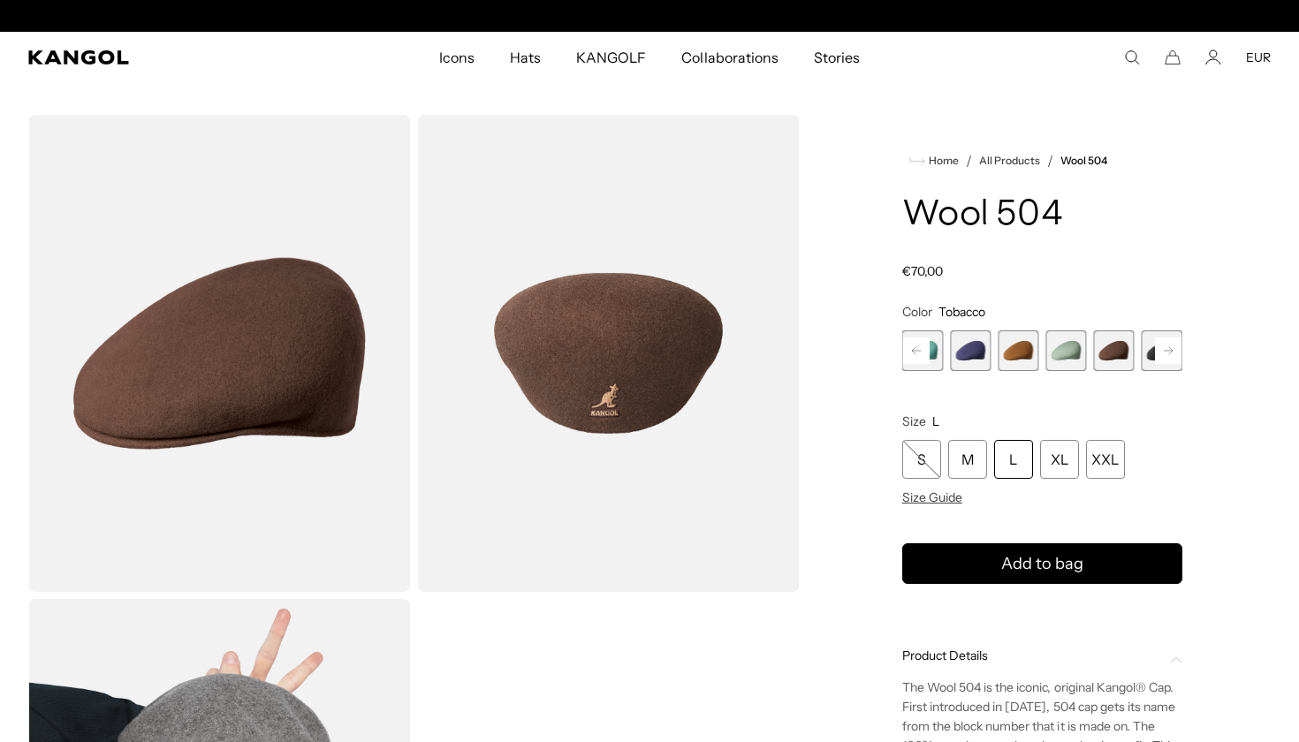
scroll to position [0, 0]
click at [1168, 350] on rect at bounding box center [1168, 350] width 27 height 27
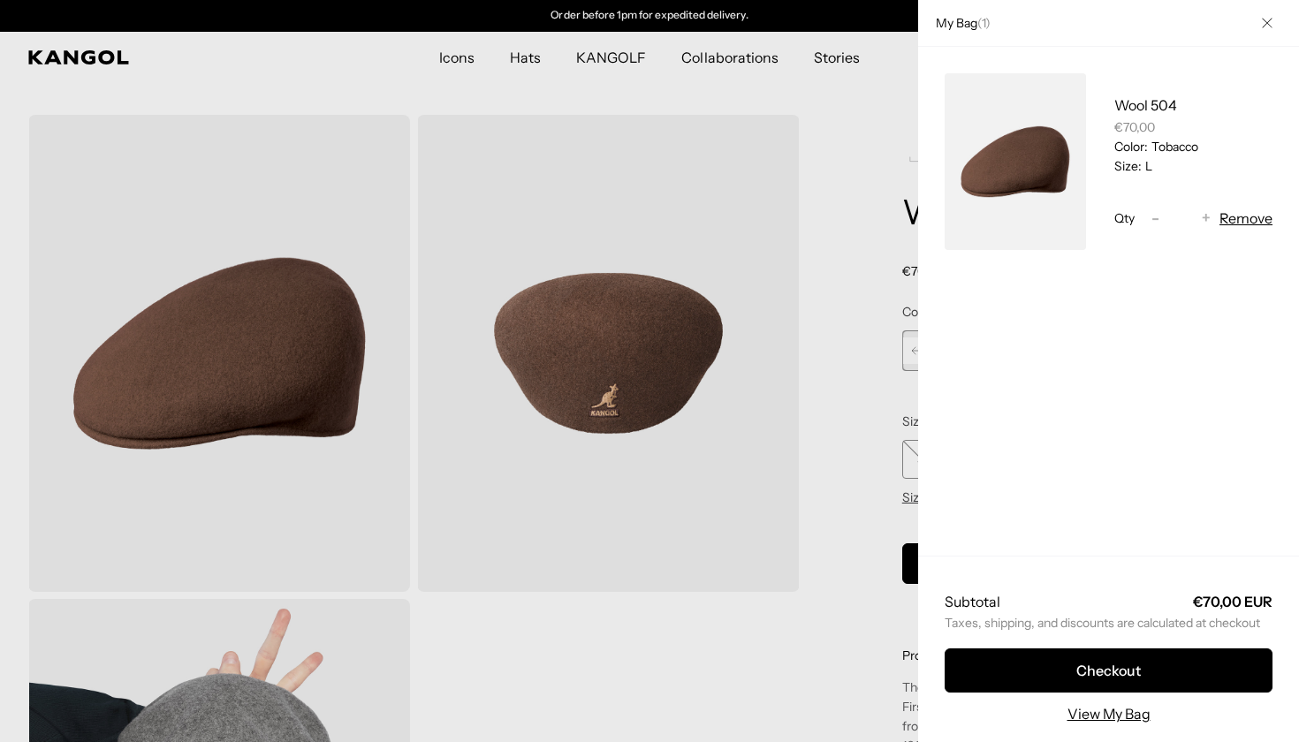
click at [848, 284] on div at bounding box center [649, 371] width 1299 height 742
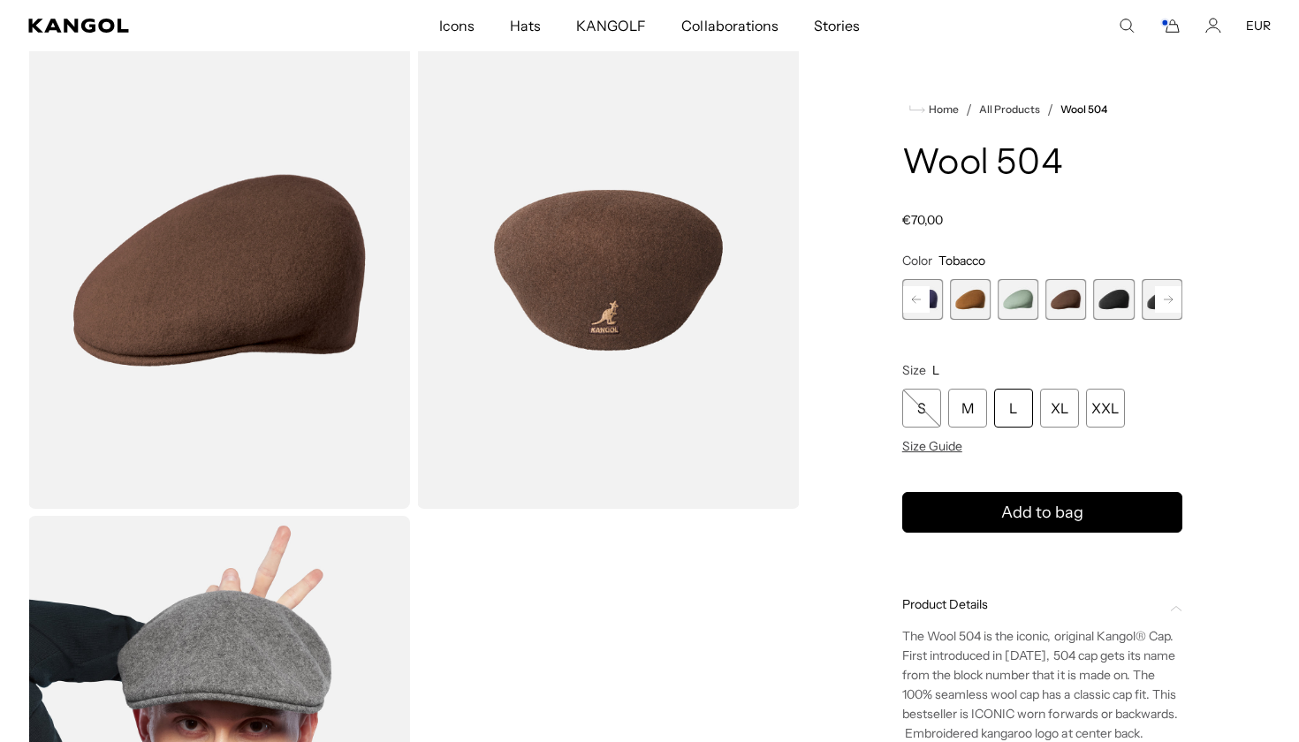
scroll to position [0, 0]
click at [1110, 300] on span "9 of 21" at bounding box center [1114, 299] width 41 height 41
click at [1170, 301] on rect at bounding box center [1168, 299] width 27 height 27
click at [1061, 300] on span "9 of 21" at bounding box center [1065, 299] width 41 height 41
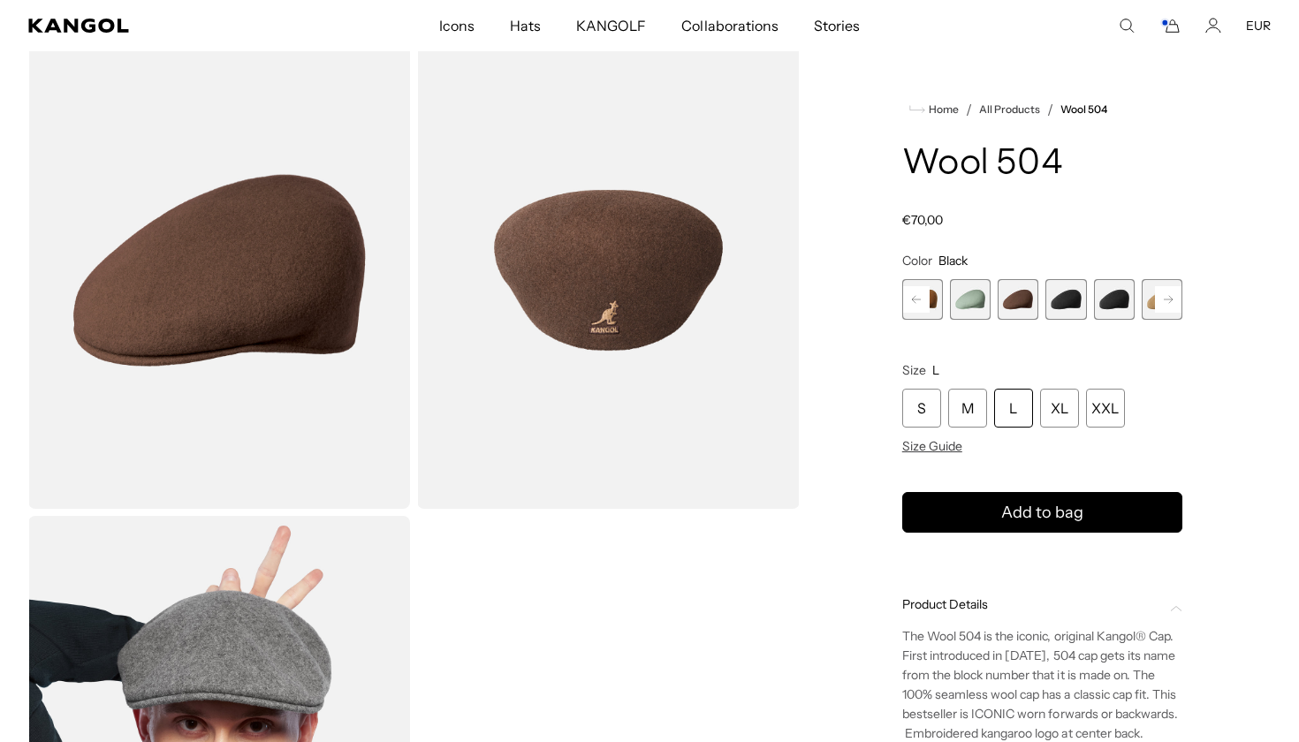
click at [1116, 298] on span "10 of 21" at bounding box center [1114, 299] width 41 height 41
click at [1075, 305] on span "9 of 21" at bounding box center [1065, 299] width 41 height 41
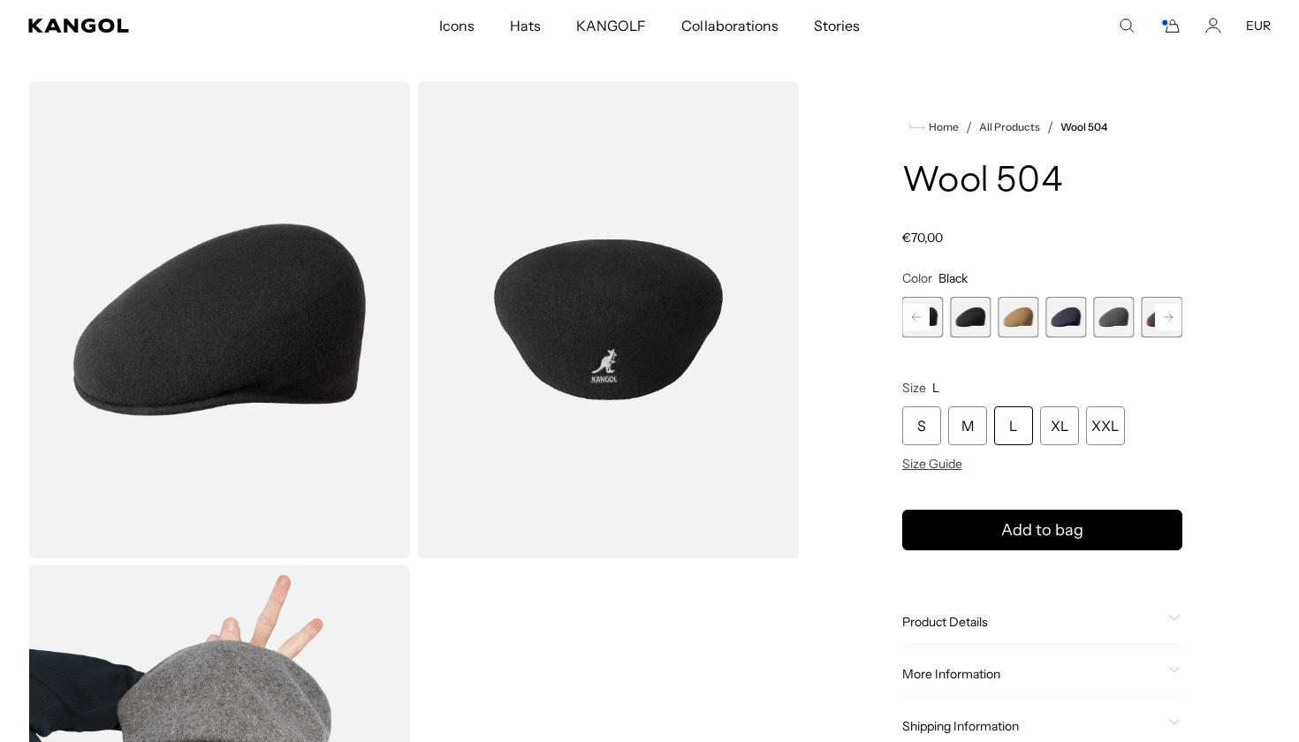
scroll to position [32, 0]
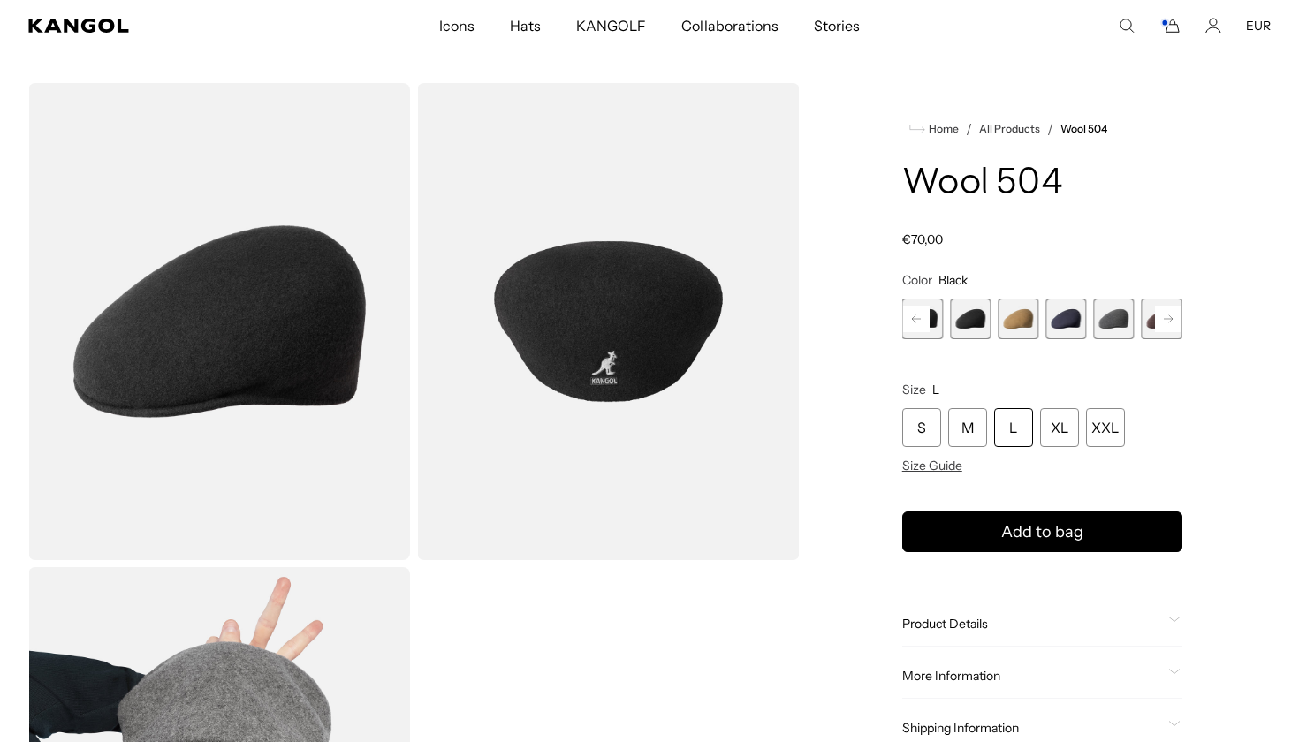
click at [1017, 428] on div "L" at bounding box center [1013, 427] width 39 height 39
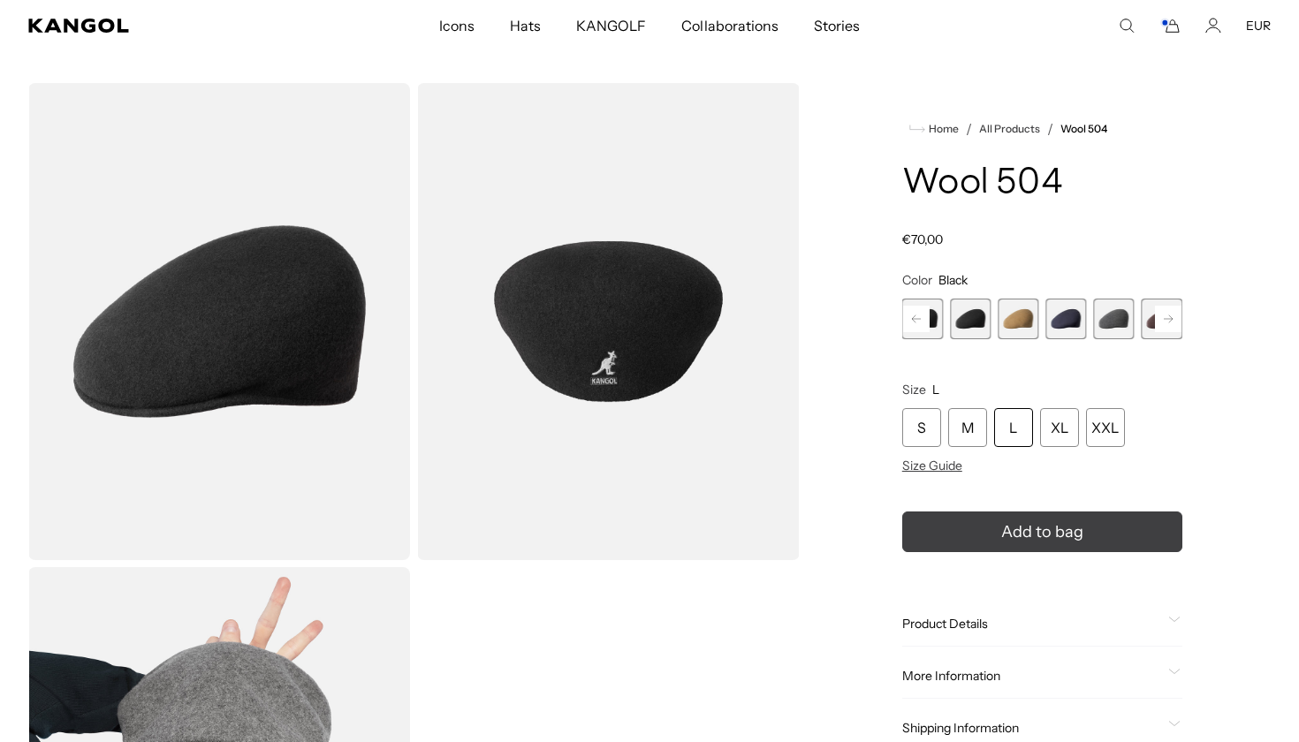
scroll to position [0, 0]
click at [1040, 536] on icon "submit" at bounding box center [1043, 532] width 34 height 34
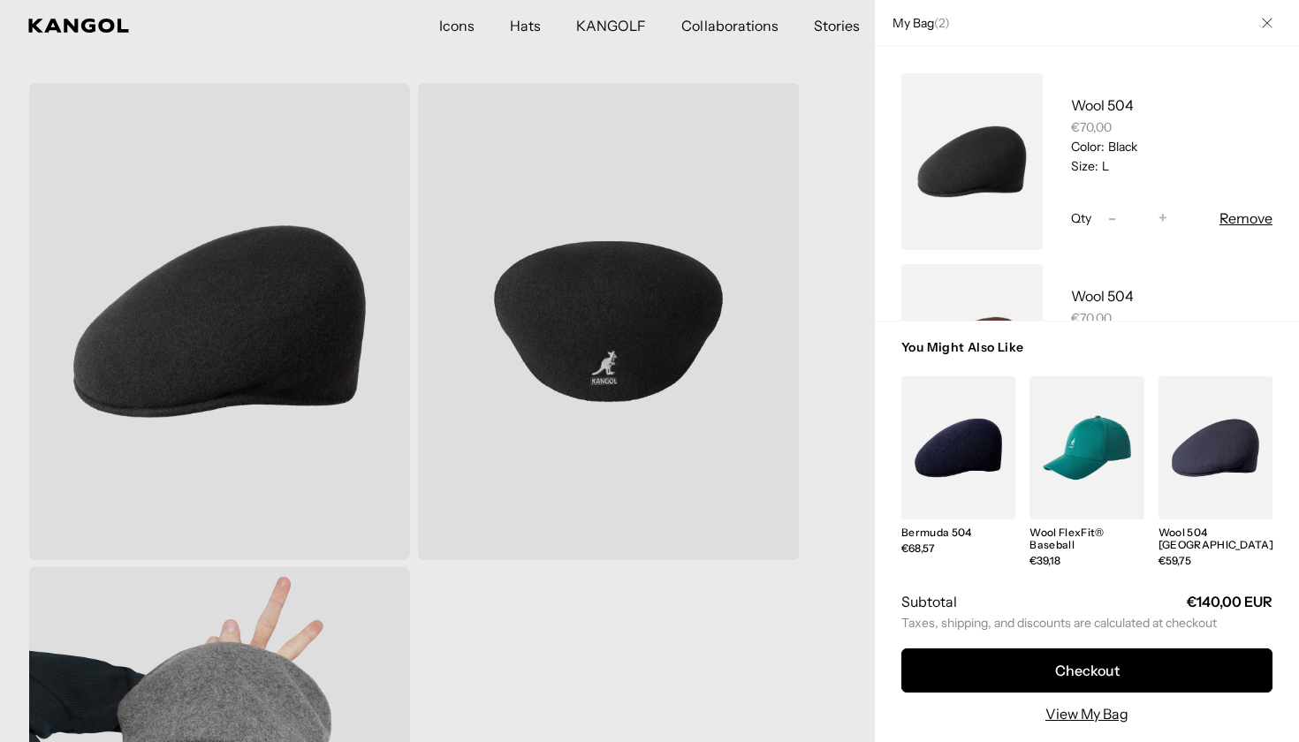
click at [1262, 21] on icon "Close" at bounding box center [1266, 23] width 11 height 11
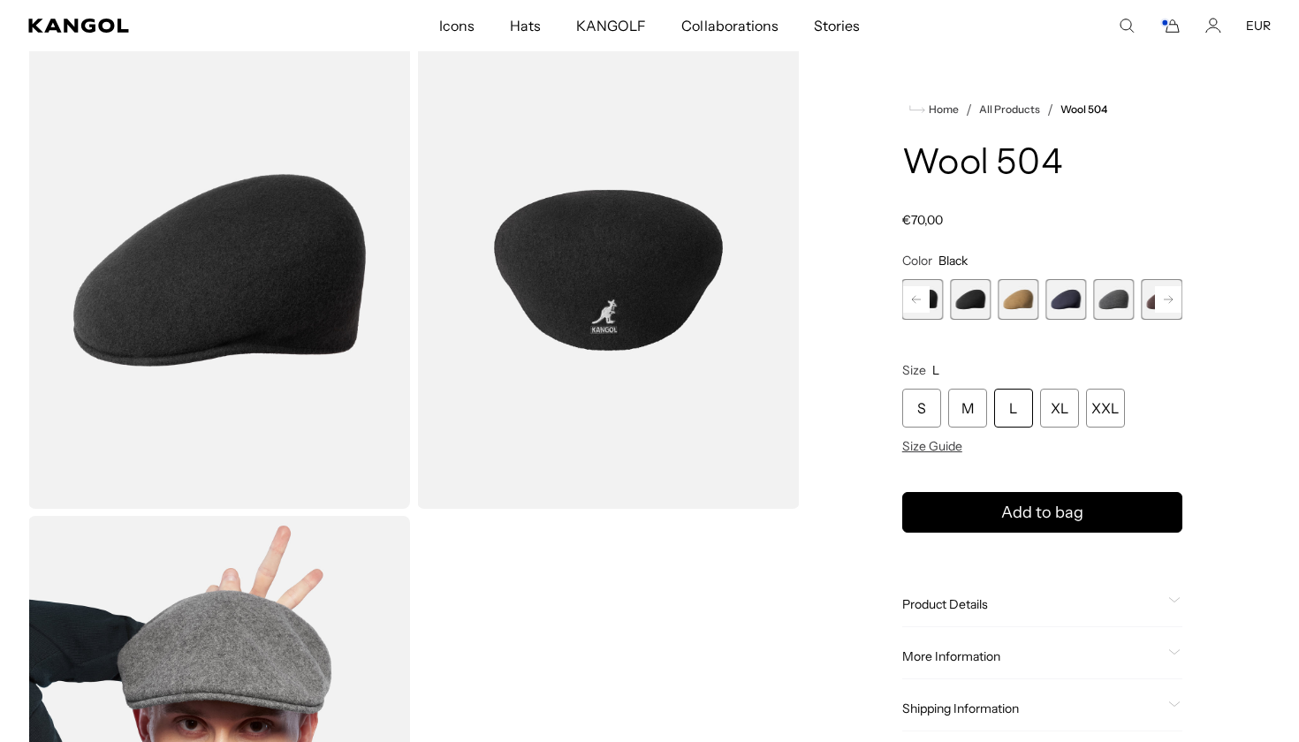
scroll to position [0, 364]
click at [1111, 307] on span "13 of 21" at bounding box center [1114, 299] width 41 height 41
click at [1070, 302] on span "12 of 21" at bounding box center [1065, 299] width 41 height 41
click at [1016, 304] on span "11 of 21" at bounding box center [1017, 299] width 41 height 41
click at [972, 298] on span "10 of 21" at bounding box center [970, 299] width 41 height 41
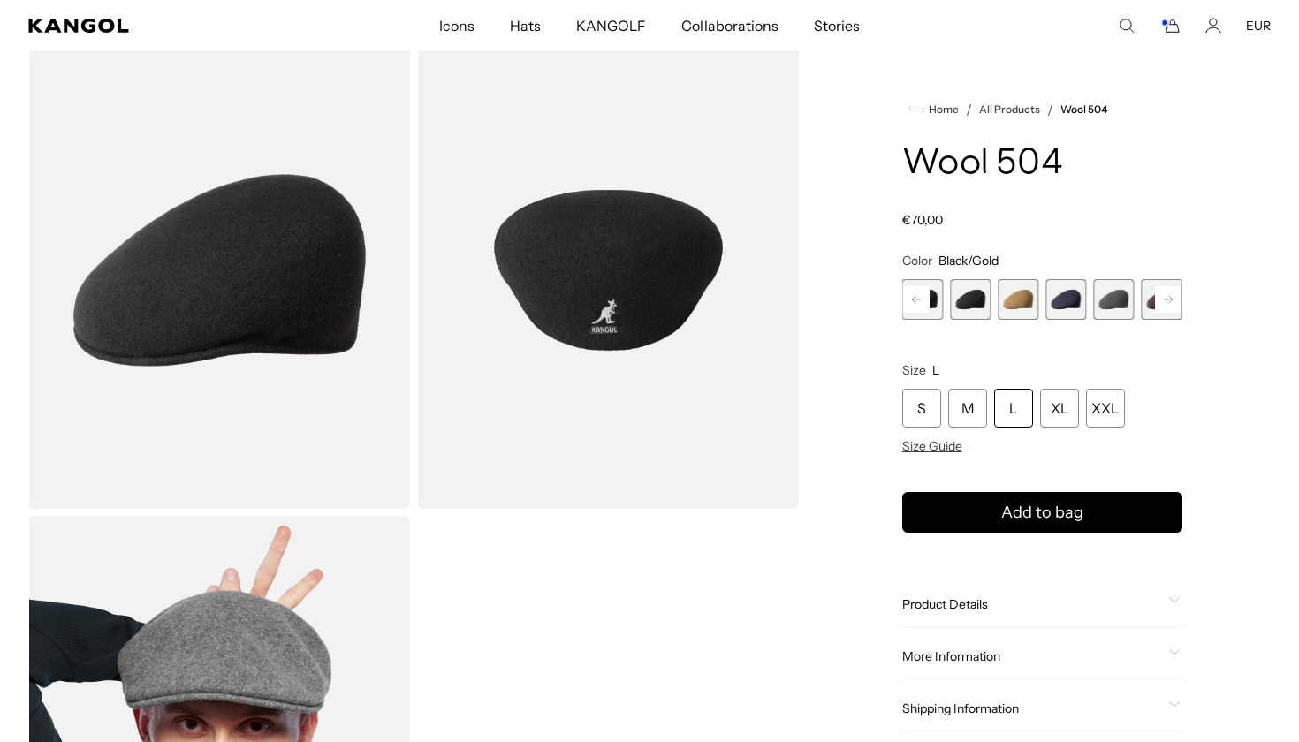
scroll to position [0, 364]
click at [1164, 302] on rect at bounding box center [1168, 299] width 27 height 27
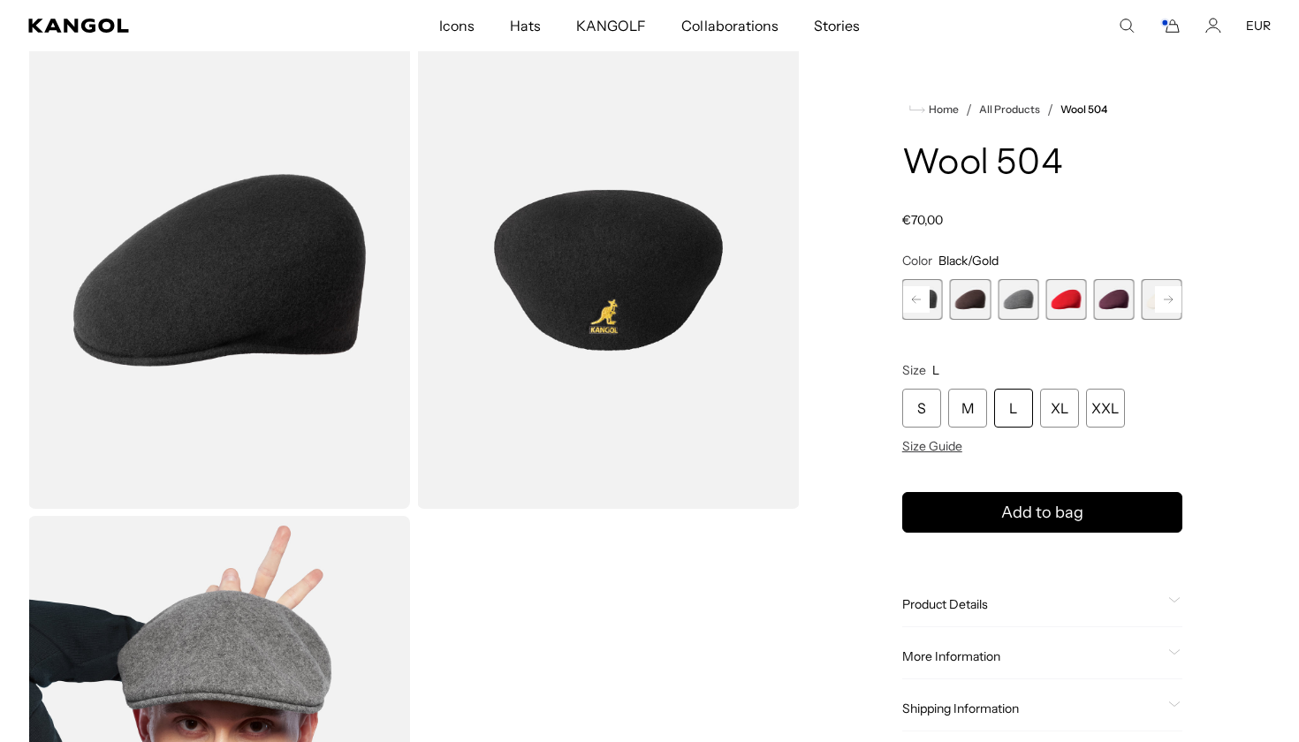
click at [1164, 302] on rect at bounding box center [1168, 299] width 27 height 27
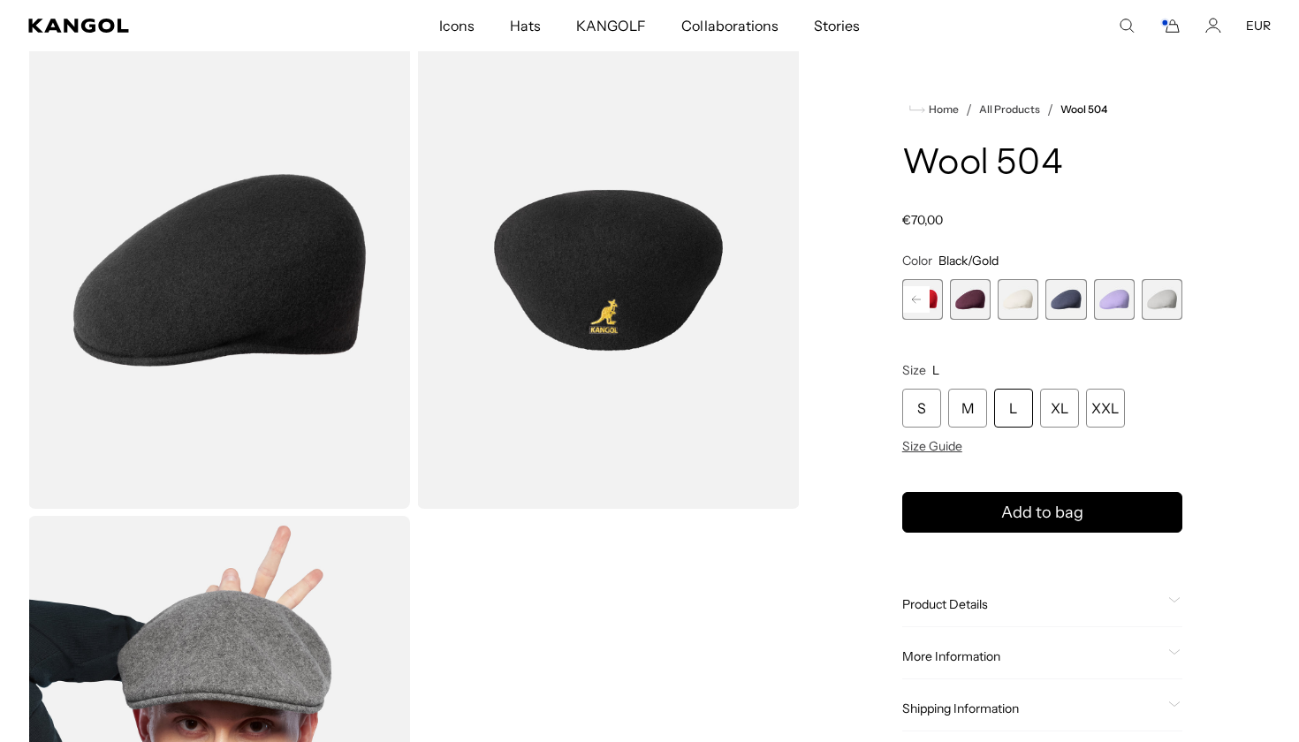
click at [1164, 302] on span "21 of 21" at bounding box center [1161, 299] width 41 height 41
